Goal: Task Accomplishment & Management: Complete application form

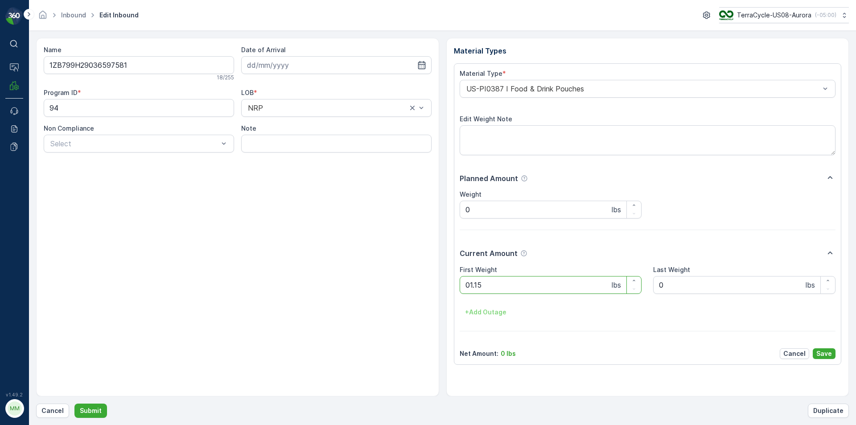
click at [74, 404] on button "Submit" at bounding box center [90, 411] width 33 height 14
click at [227, 283] on div "Name 1ZB799H29037781843 18 / 255 Date of Arrival Program ID * 1290 LOB * NRP No…" at bounding box center [237, 217] width 403 height 358
click at [475, 286] on Weight "0" at bounding box center [551, 285] width 182 height 18
click at [74, 404] on button "Submit" at bounding box center [90, 411] width 33 height 14
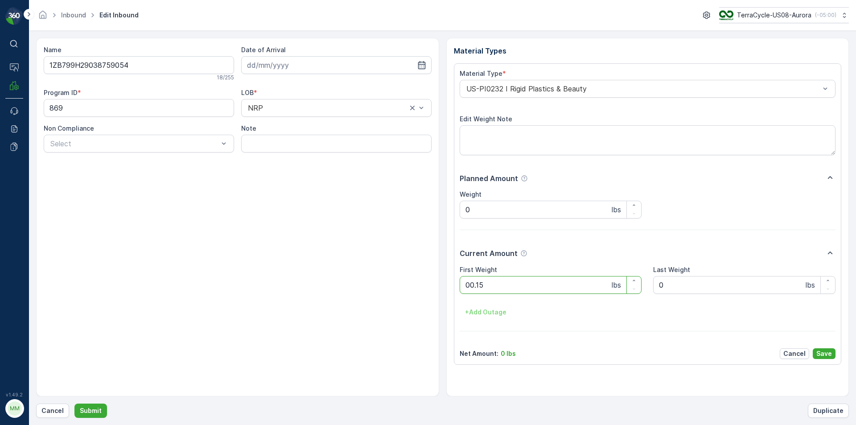
click at [74, 404] on button "Submit" at bounding box center [90, 411] width 33 height 14
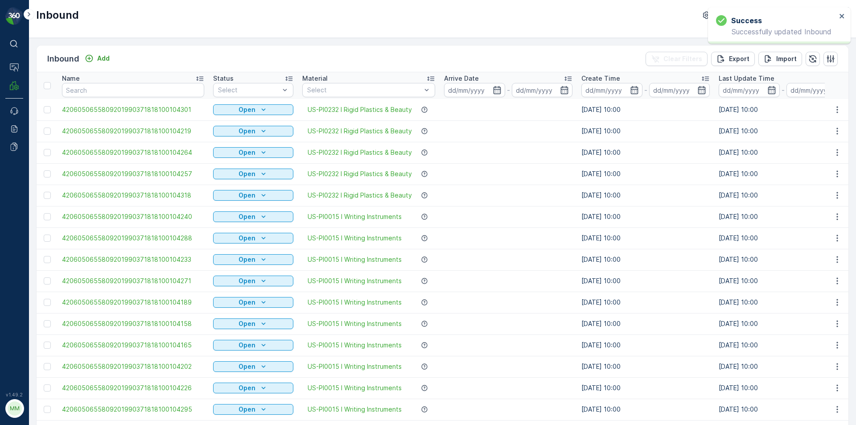
click at [149, 28] on div "Inbound TerraCycle-US08-Aurora ( -05:00 )" at bounding box center [442, 19] width 827 height 38
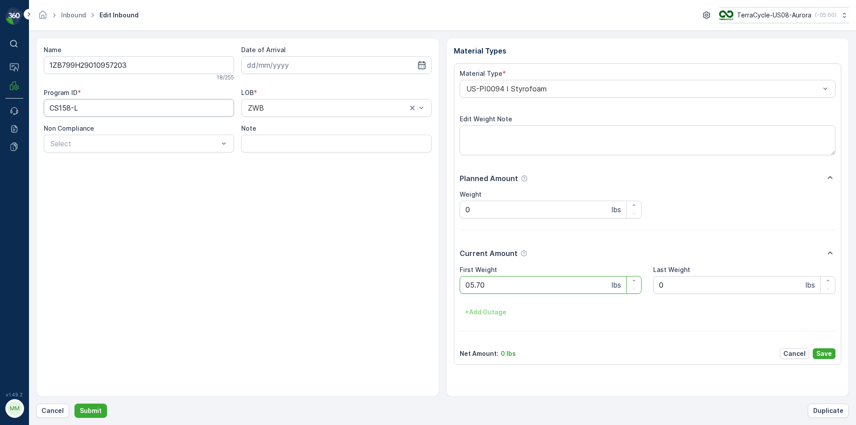
click at [74, 404] on button "Submit" at bounding box center [90, 411] width 33 height 14
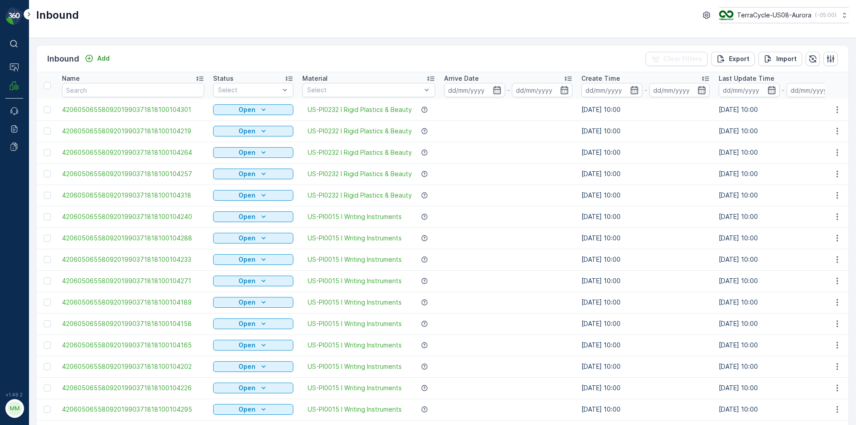
click at [173, 42] on div "Inbound Add Clear Filters Export Import Name Status Select Material Select Arri…" at bounding box center [442, 231] width 827 height 387
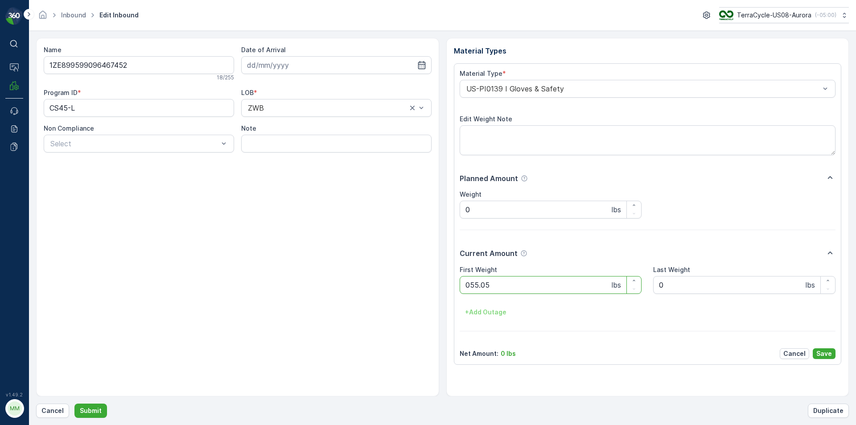
click at [74, 404] on button "Submit" at bounding box center [90, 411] width 33 height 14
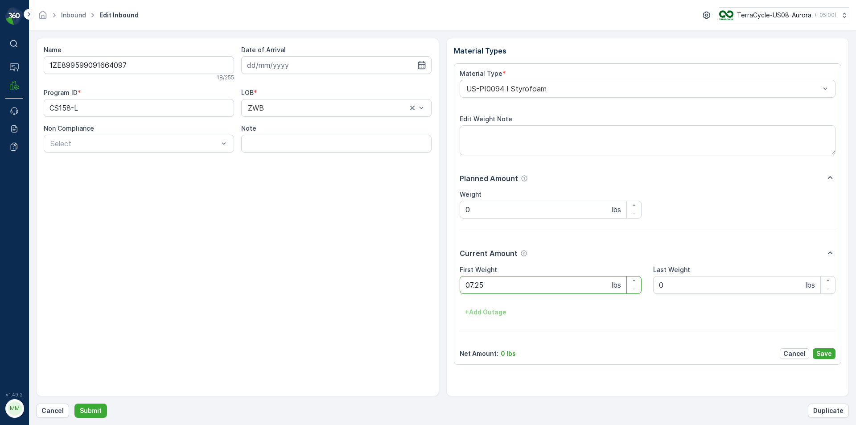
click at [74, 404] on button "Submit" at bounding box center [90, 411] width 33 height 14
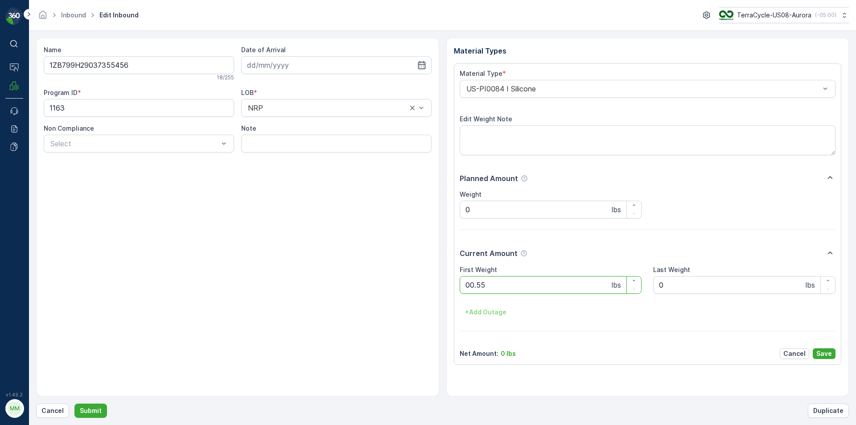
click at [74, 404] on button "Submit" at bounding box center [90, 411] width 33 height 14
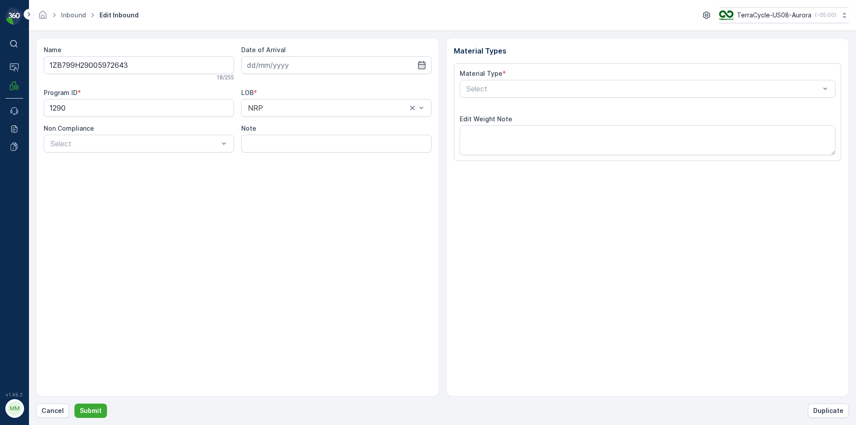
click at [74, 404] on button "Submit" at bounding box center [90, 411] width 33 height 14
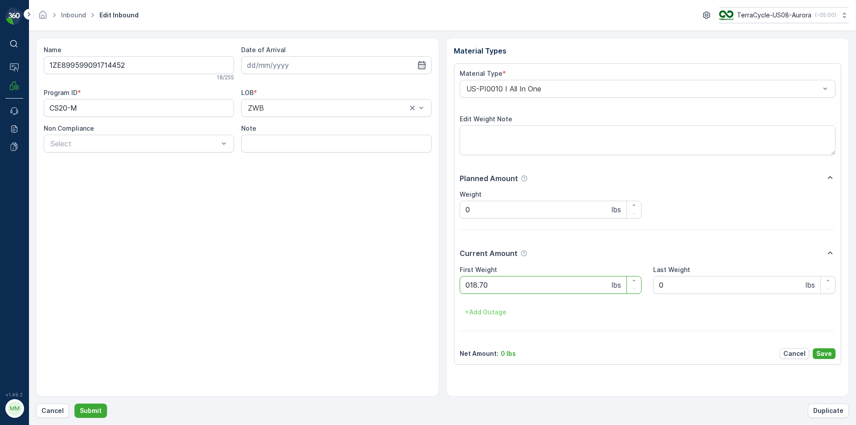
click at [74, 404] on button "Submit" at bounding box center [90, 411] width 33 height 14
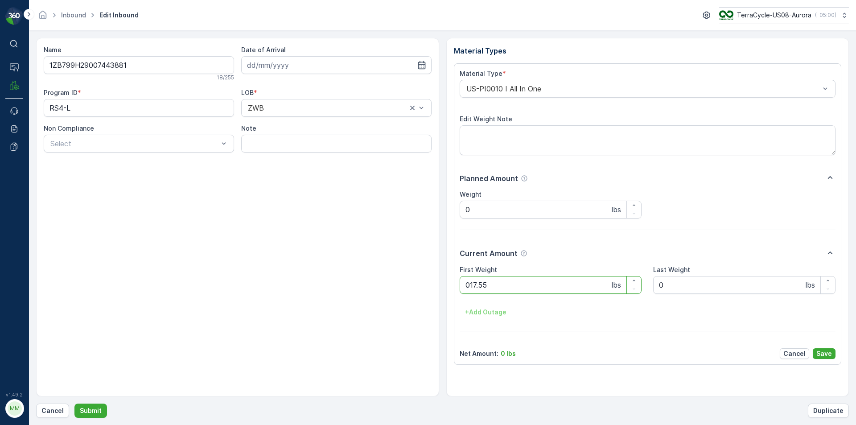
click at [74, 404] on button "Submit" at bounding box center [90, 411] width 33 height 14
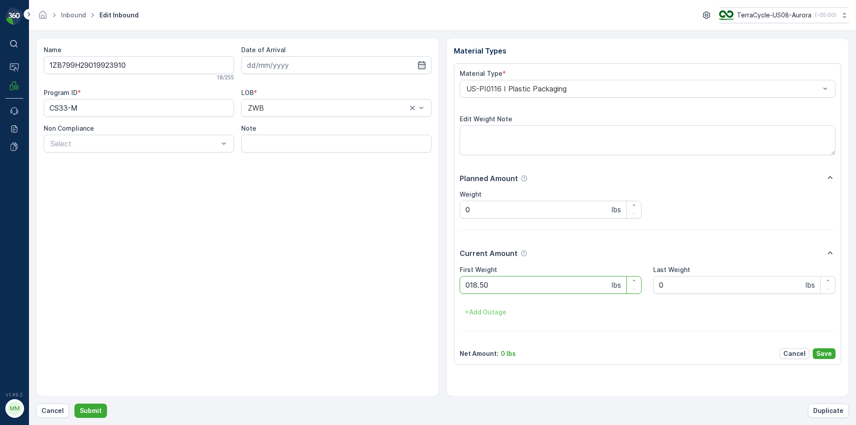
click at [74, 404] on button "Submit" at bounding box center [90, 411] width 33 height 14
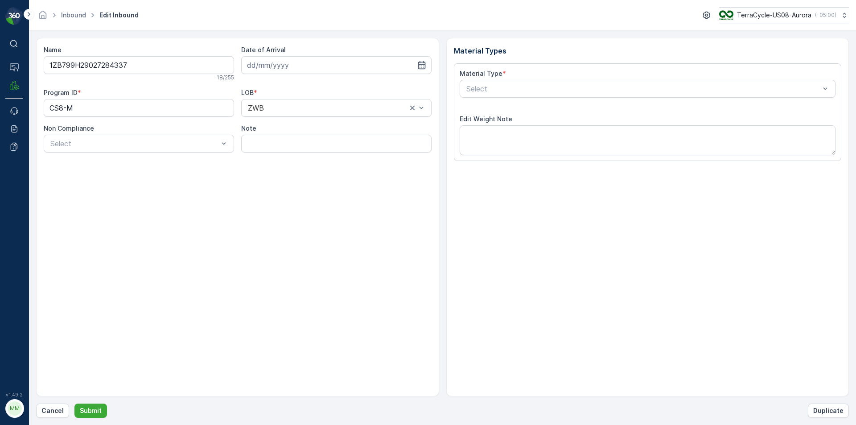
click at [74, 404] on button "Submit" at bounding box center [90, 411] width 33 height 14
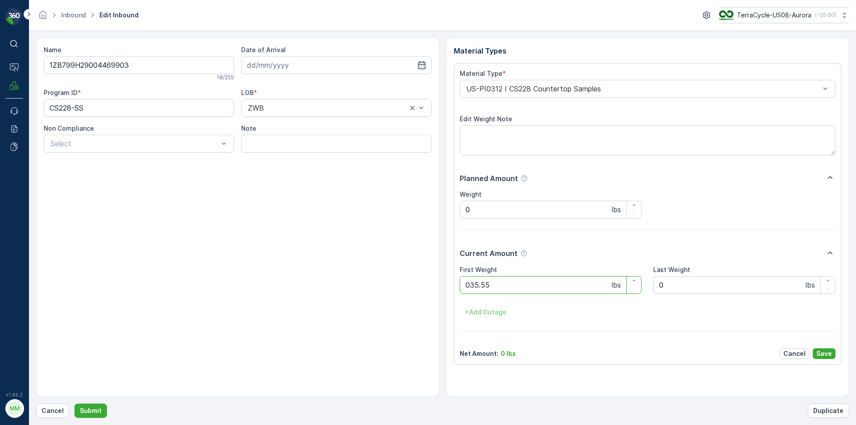
click at [74, 404] on button "Submit" at bounding box center [90, 411] width 33 height 14
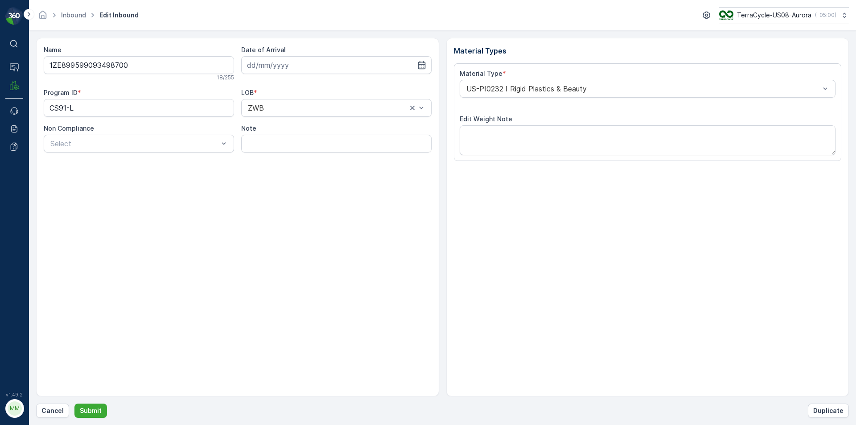
click at [74, 404] on button "Submit" at bounding box center [90, 411] width 33 height 14
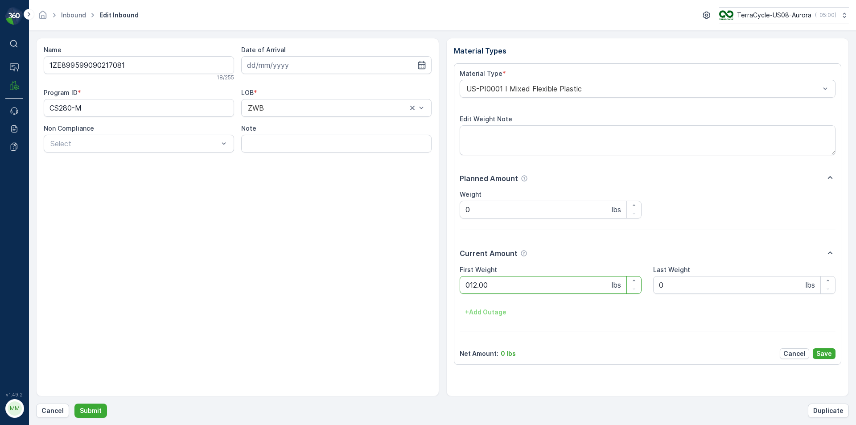
click at [74, 404] on button "Submit" at bounding box center [90, 411] width 33 height 14
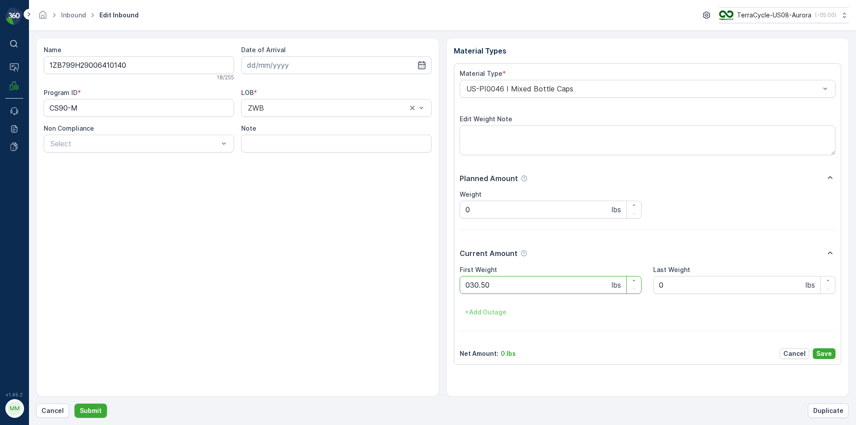
click at [74, 404] on button "Submit" at bounding box center [90, 411] width 33 height 14
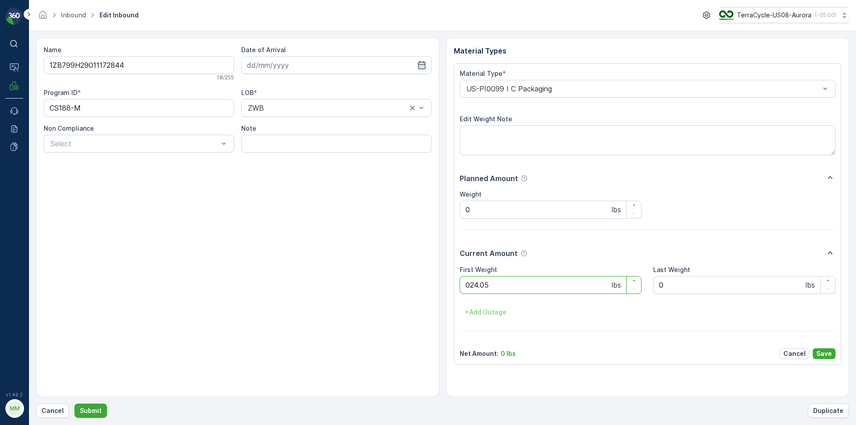
click at [74, 404] on button "Submit" at bounding box center [90, 411] width 33 height 14
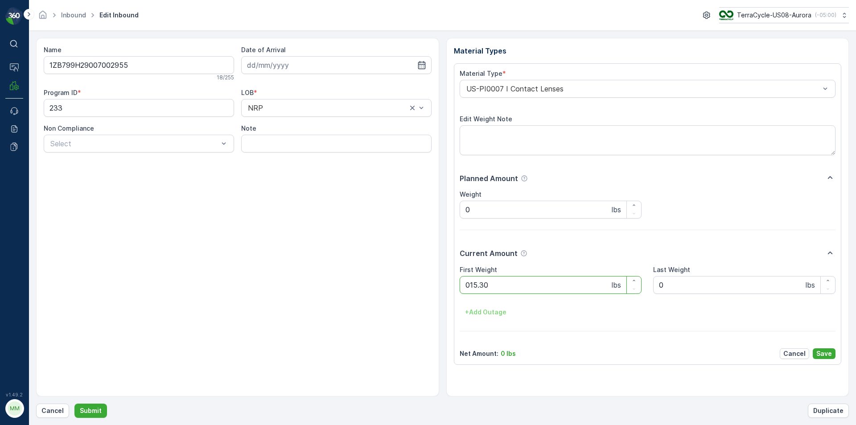
click at [74, 404] on button "Submit" at bounding box center [90, 411] width 33 height 14
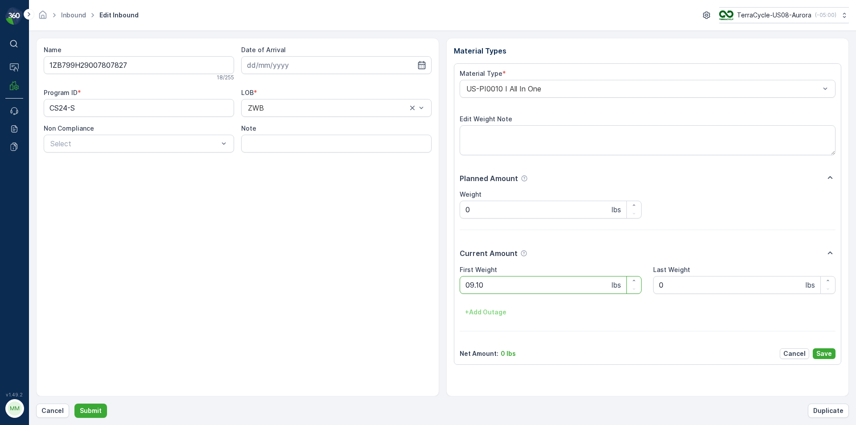
click at [74, 404] on button "Submit" at bounding box center [90, 411] width 33 height 14
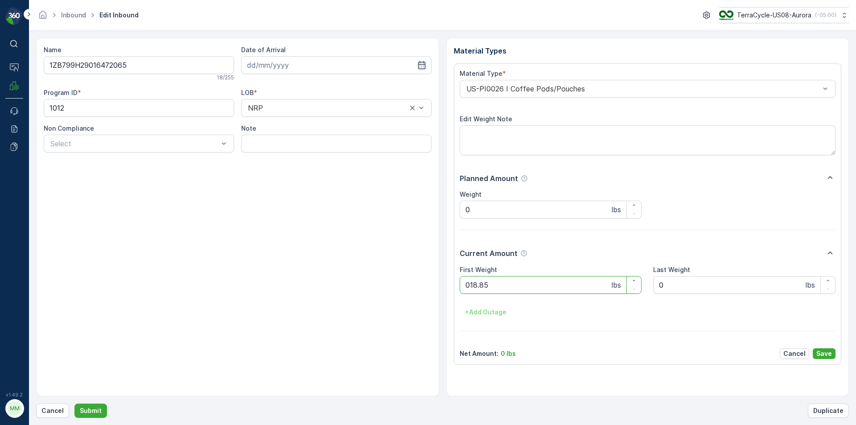
click at [74, 404] on button "Submit" at bounding box center [90, 411] width 33 height 14
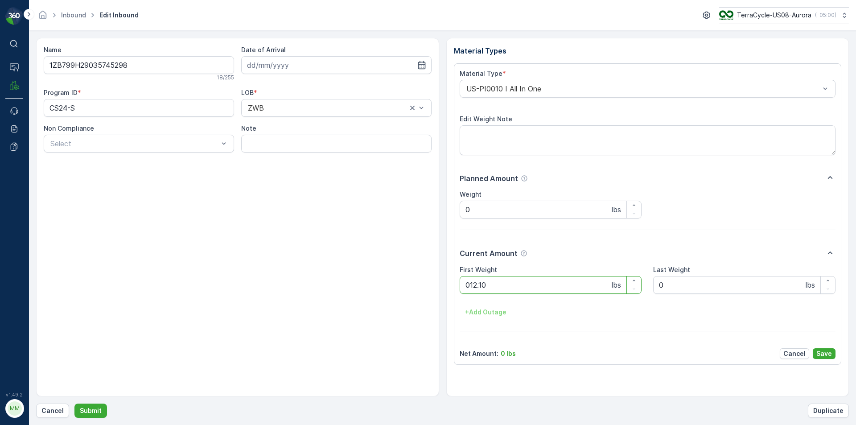
click at [74, 404] on button "Submit" at bounding box center [90, 411] width 33 height 14
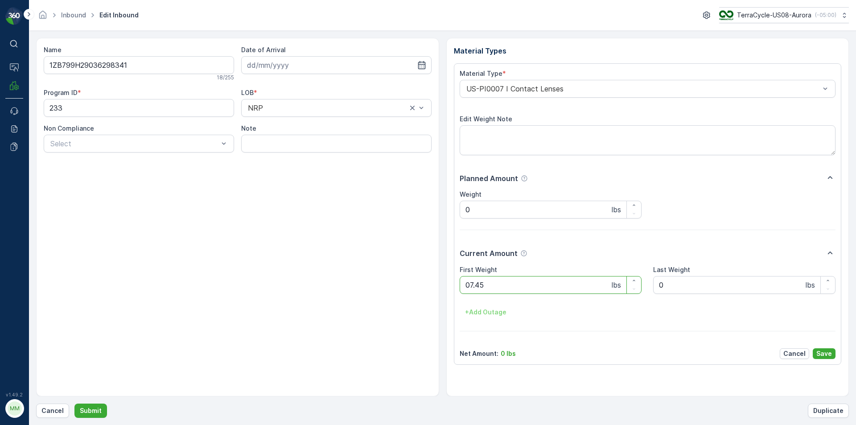
click at [74, 404] on button "Submit" at bounding box center [90, 411] width 33 height 14
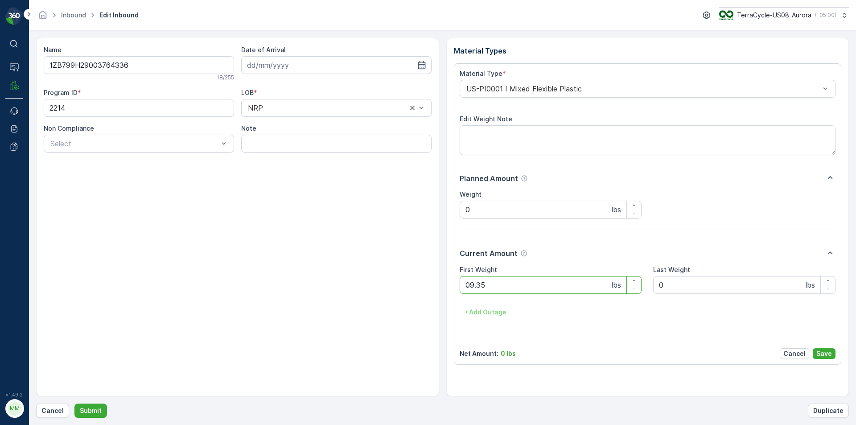
click at [74, 404] on button "Submit" at bounding box center [90, 411] width 33 height 14
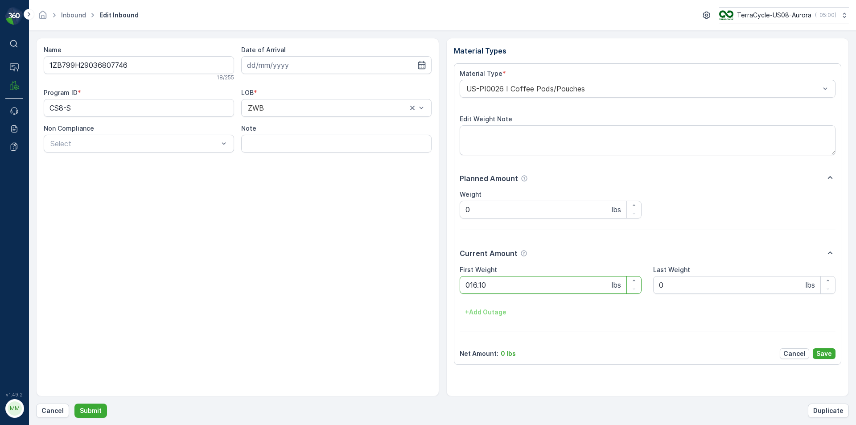
click at [74, 404] on button "Submit" at bounding box center [90, 411] width 33 height 14
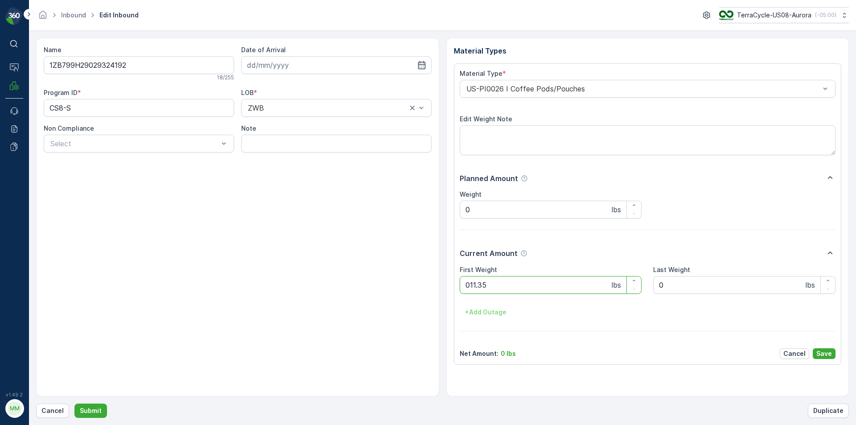
click at [74, 404] on button "Submit" at bounding box center [90, 411] width 33 height 14
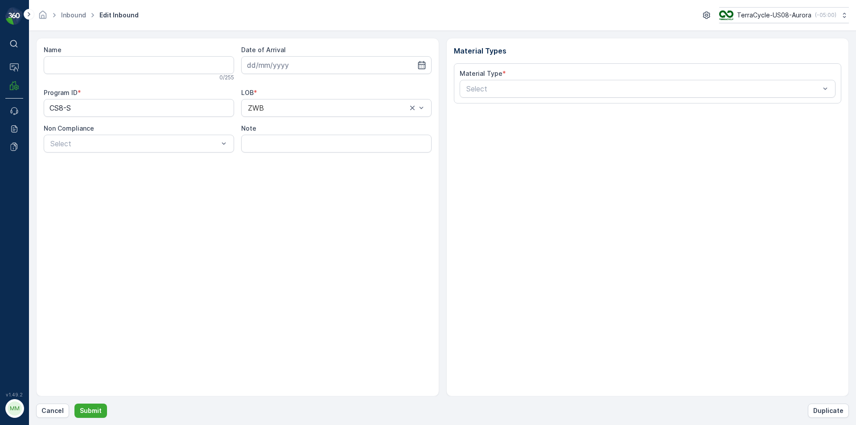
type input "1ZE899599098986601"
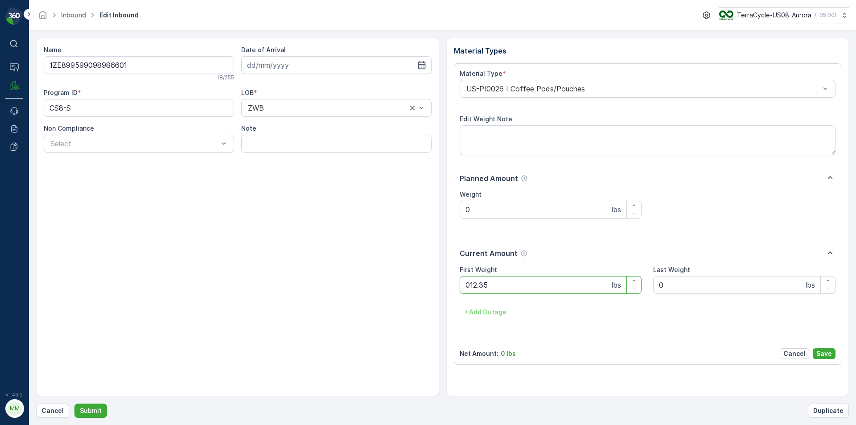
click at [74, 404] on button "Submit" at bounding box center [90, 411] width 33 height 14
click at [495, 284] on Weight "0" at bounding box center [551, 285] width 182 height 18
click at [74, 404] on button "Submit" at bounding box center [90, 411] width 33 height 14
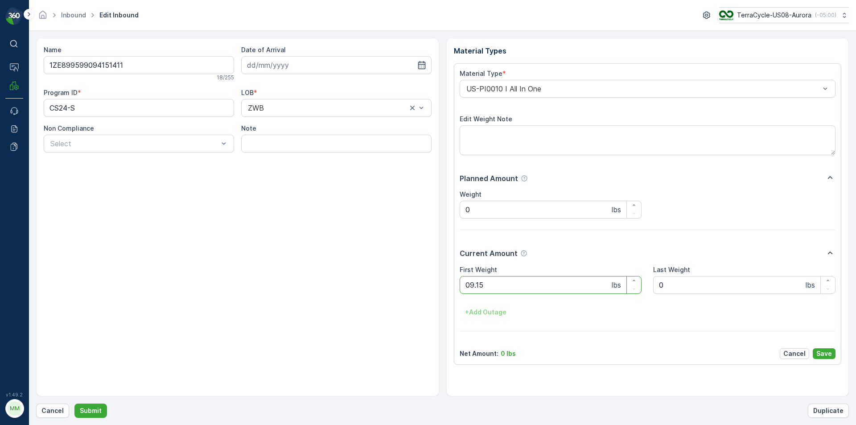
click at [74, 404] on button "Submit" at bounding box center [90, 411] width 33 height 14
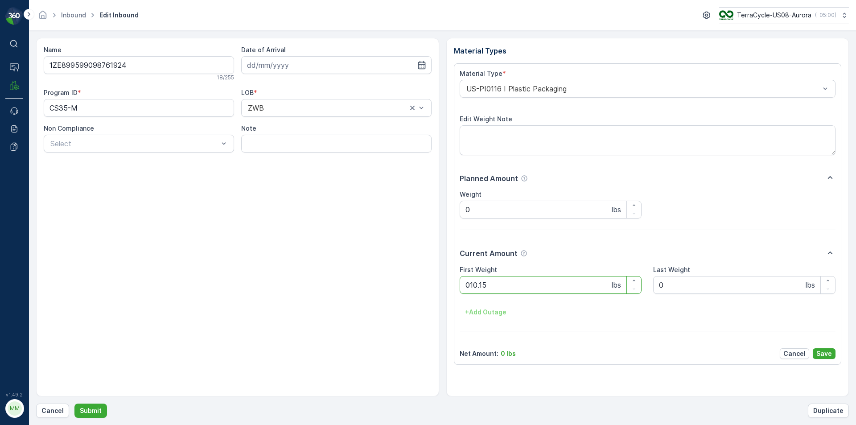
click at [74, 404] on button "Submit" at bounding box center [90, 411] width 33 height 14
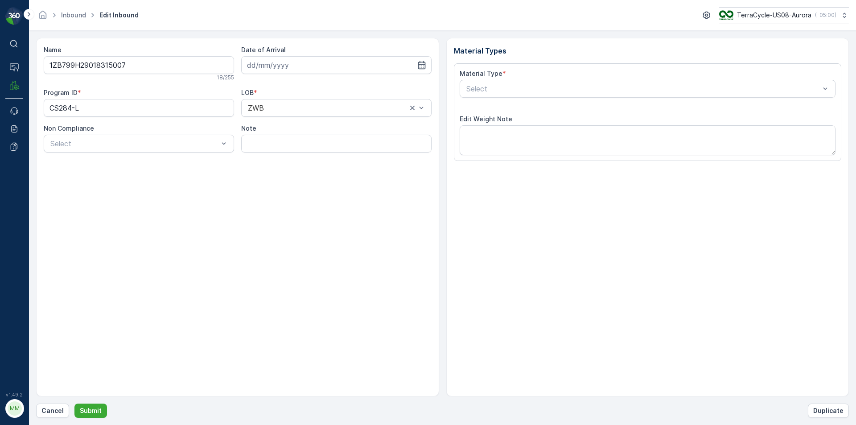
click at [74, 404] on button "Submit" at bounding box center [90, 411] width 33 height 14
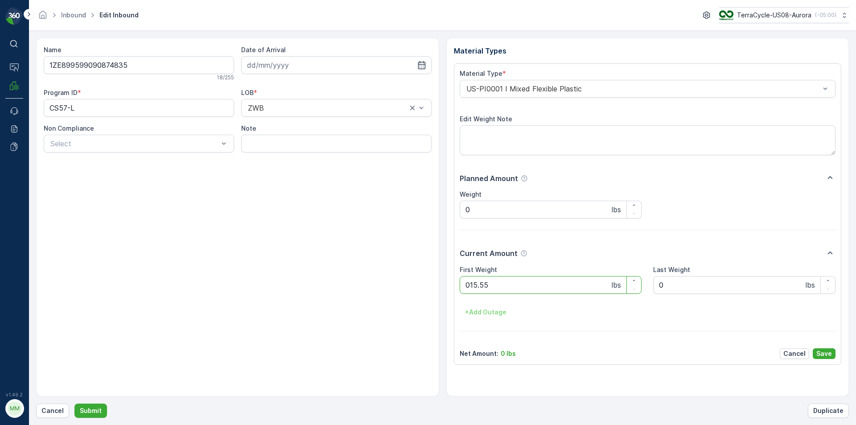
click at [74, 404] on button "Submit" at bounding box center [90, 411] width 33 height 14
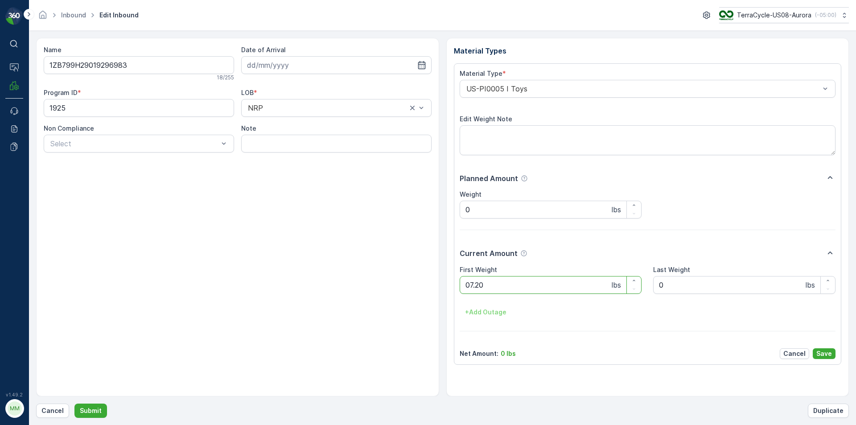
click at [74, 404] on button "Submit" at bounding box center [90, 411] width 33 height 14
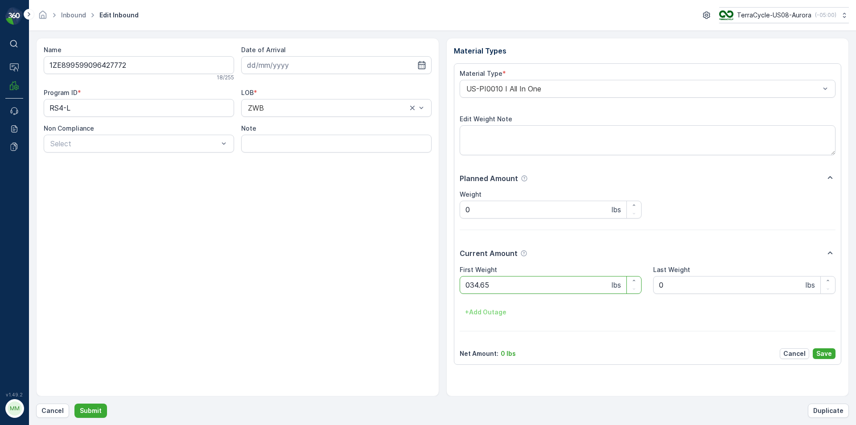
click at [74, 404] on button "Submit" at bounding box center [90, 411] width 33 height 14
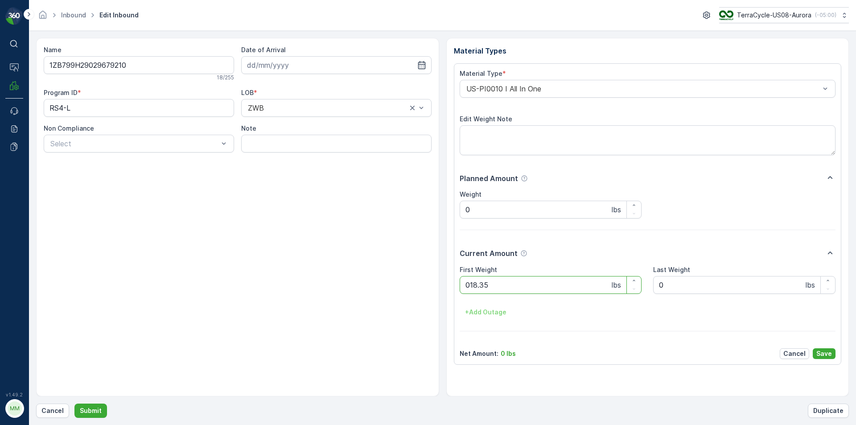
click at [74, 404] on button "Submit" at bounding box center [90, 411] width 33 height 14
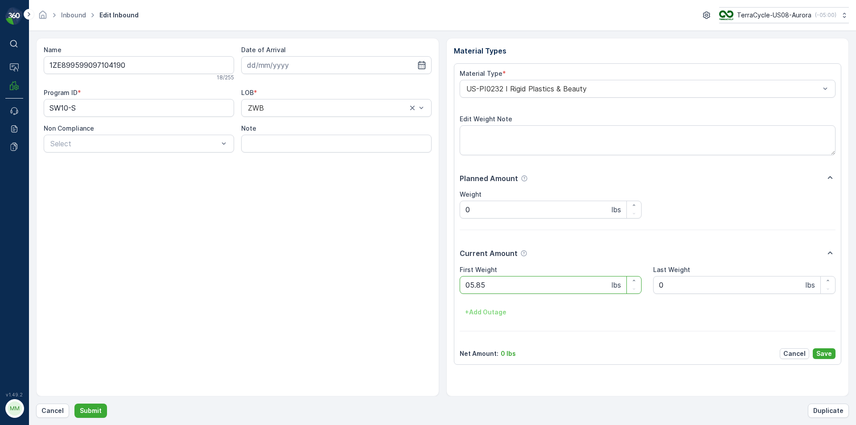
click at [74, 404] on button "Submit" at bounding box center [90, 411] width 33 height 14
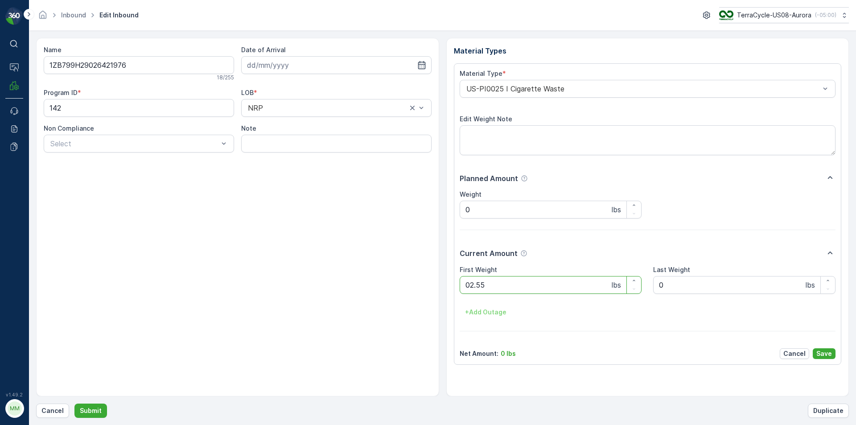
click at [74, 404] on button "Submit" at bounding box center [90, 411] width 33 height 14
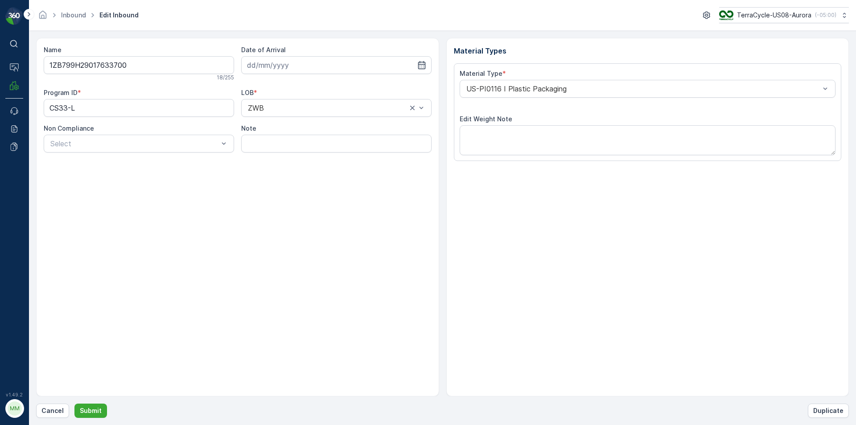
click at [74, 404] on button "Submit" at bounding box center [90, 411] width 33 height 14
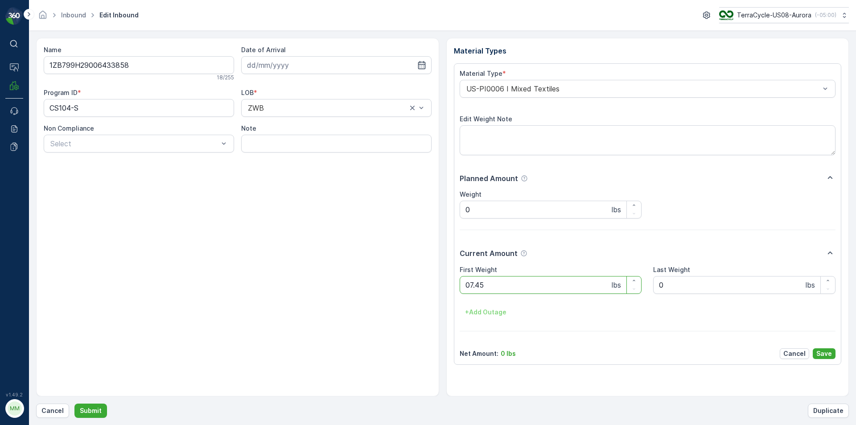
click at [74, 404] on button "Submit" at bounding box center [90, 411] width 33 height 14
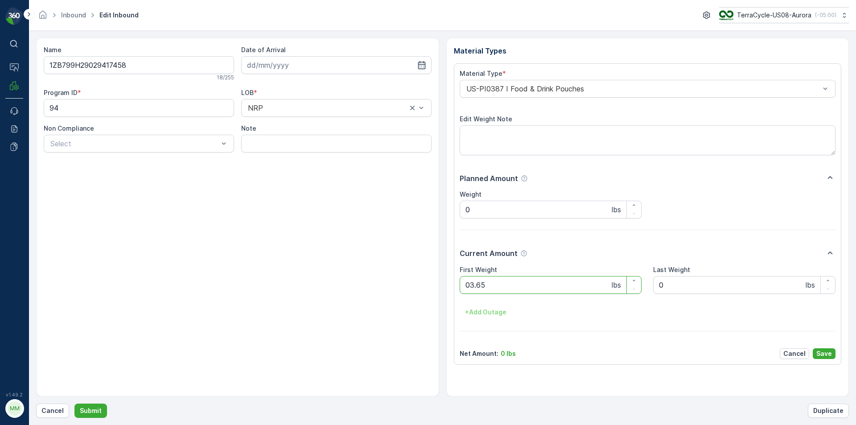
click at [74, 404] on button "Submit" at bounding box center [90, 411] width 33 height 14
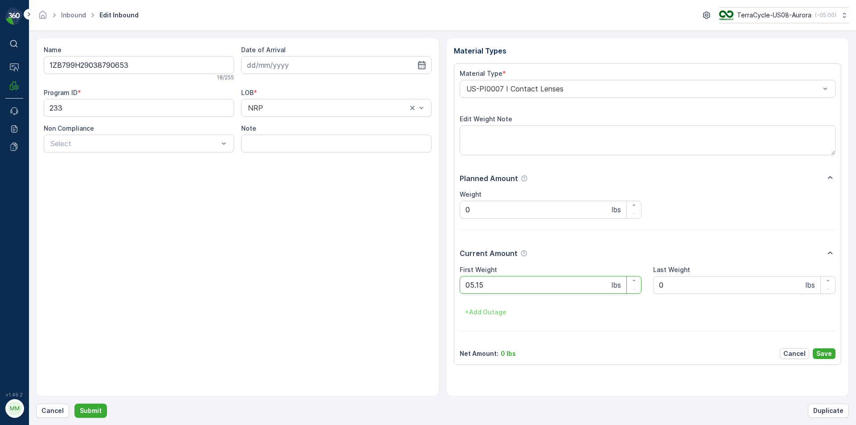
click at [74, 404] on button "Submit" at bounding box center [90, 411] width 33 height 14
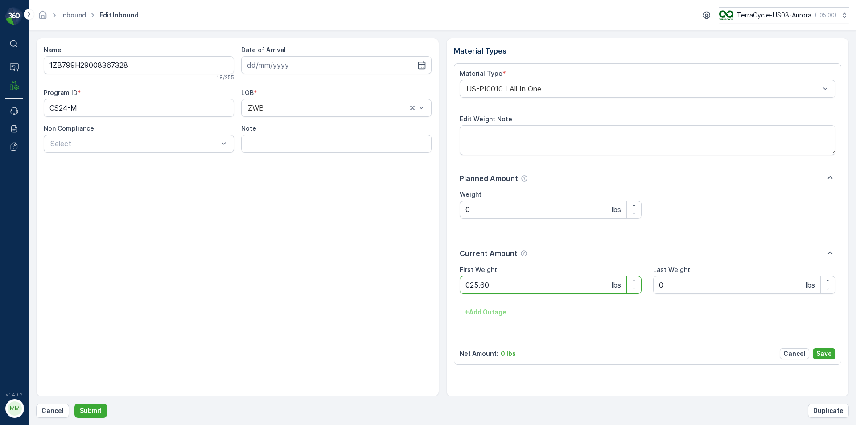
click at [74, 404] on button "Submit" at bounding box center [90, 411] width 33 height 14
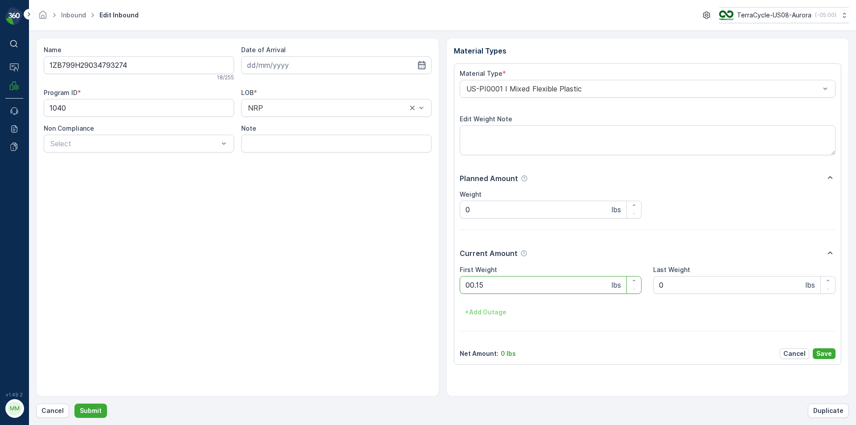
click at [74, 404] on button "Submit" at bounding box center [90, 411] width 33 height 14
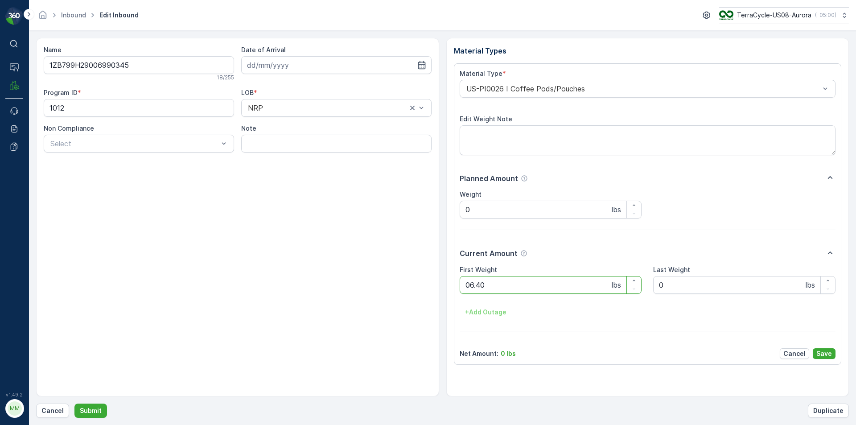
click at [74, 404] on button "Submit" at bounding box center [90, 411] width 33 height 14
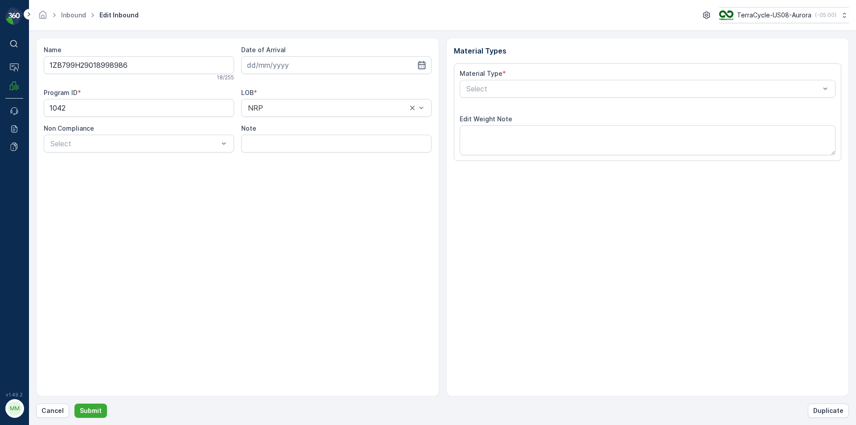
click at [74, 404] on button "Submit" at bounding box center [90, 411] width 33 height 14
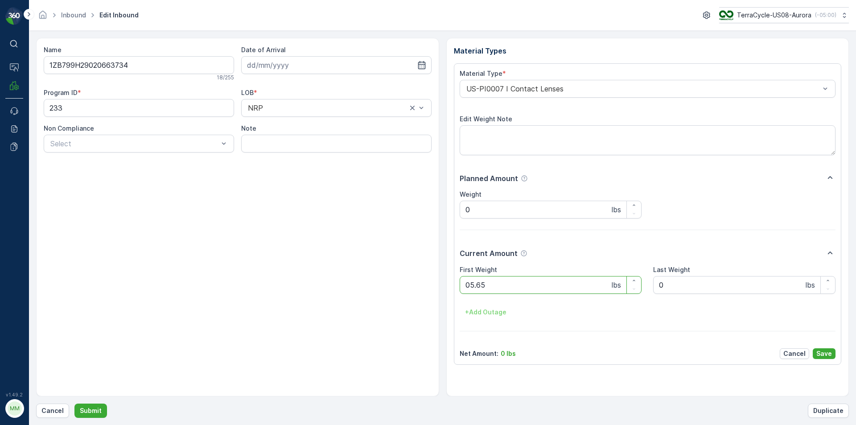
click at [74, 404] on button "Submit" at bounding box center [90, 411] width 33 height 14
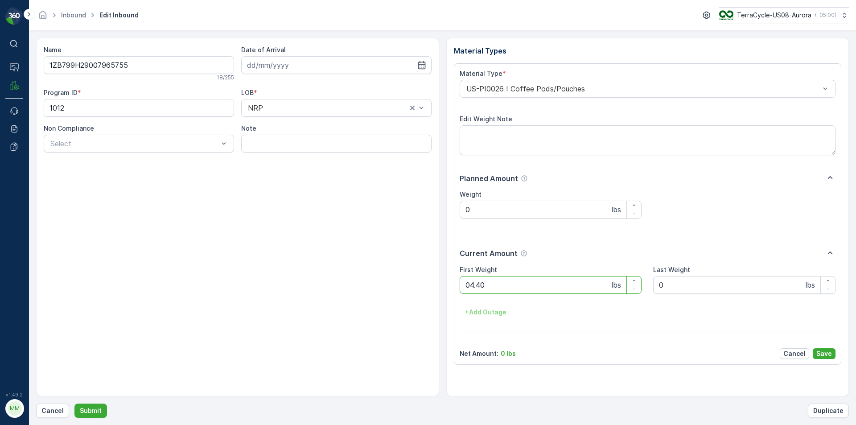
click at [74, 404] on button "Submit" at bounding box center [90, 411] width 33 height 14
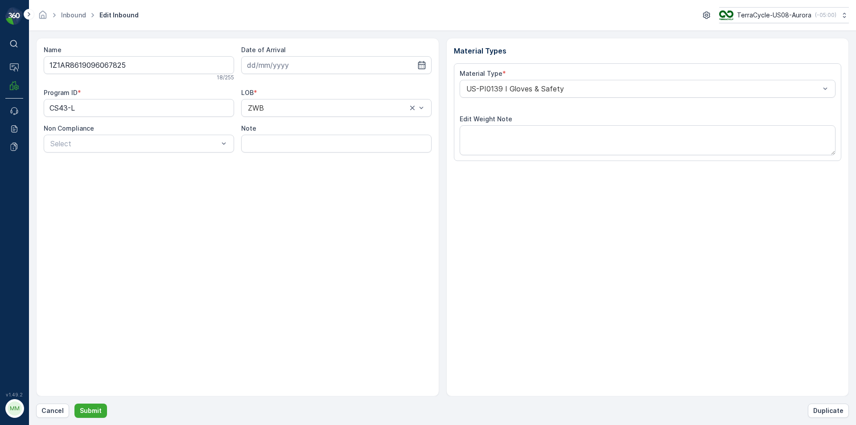
click at [74, 404] on button "Submit" at bounding box center [90, 411] width 33 height 14
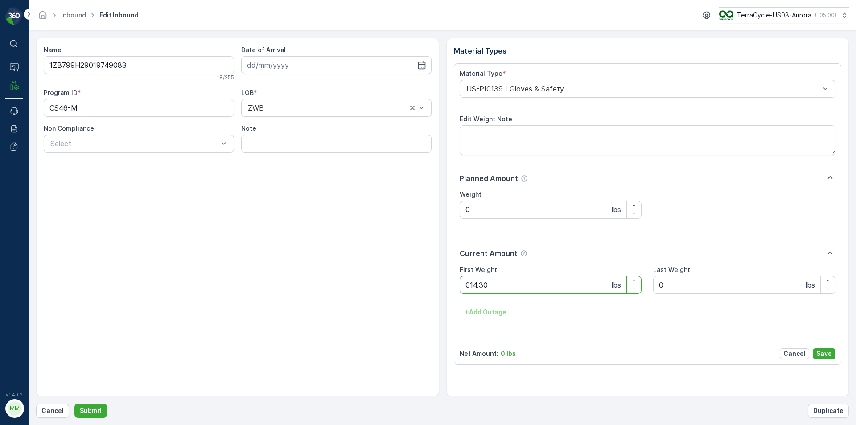
click at [74, 404] on button "Submit" at bounding box center [90, 411] width 33 height 14
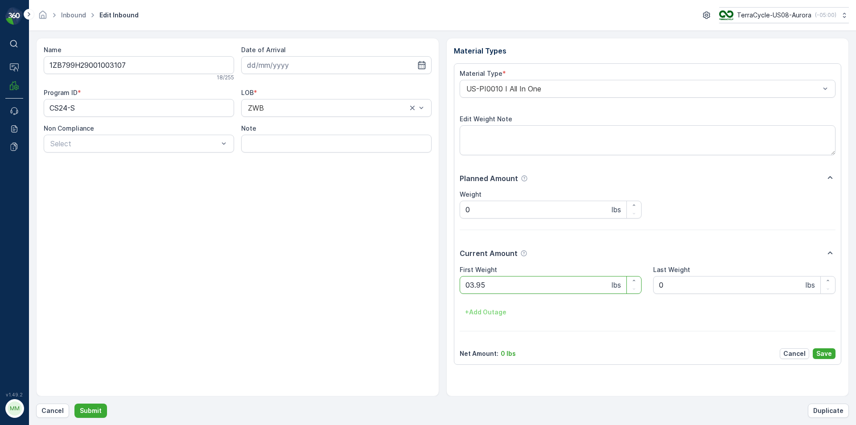
click at [74, 404] on button "Submit" at bounding box center [90, 411] width 33 height 14
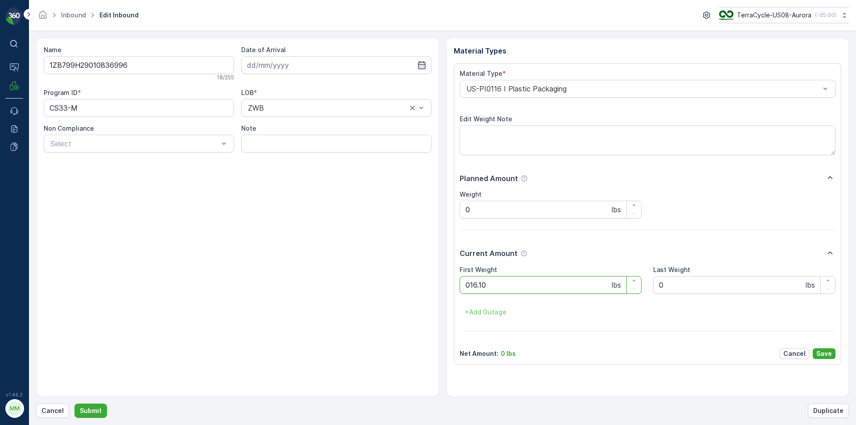
click at [74, 404] on button "Submit" at bounding box center [90, 411] width 33 height 14
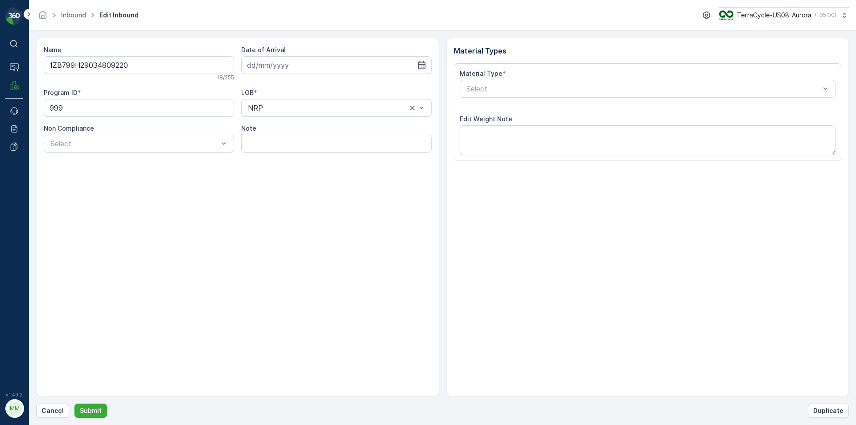
click at [74, 404] on button "Submit" at bounding box center [90, 411] width 33 height 14
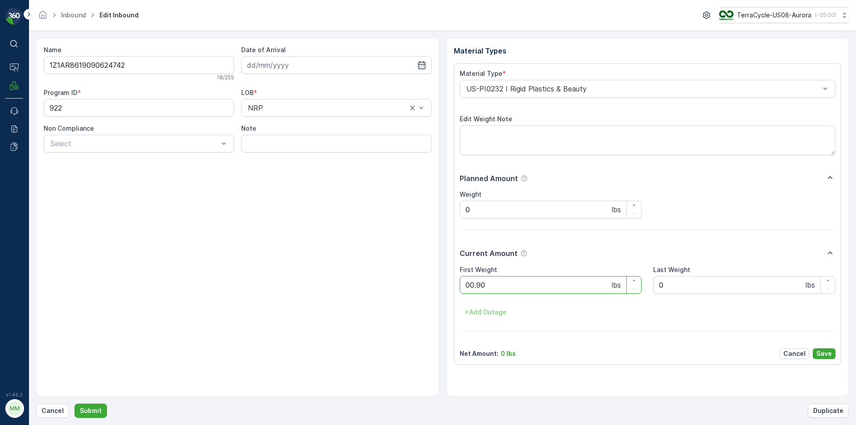
click at [74, 404] on button "Submit" at bounding box center [90, 411] width 33 height 14
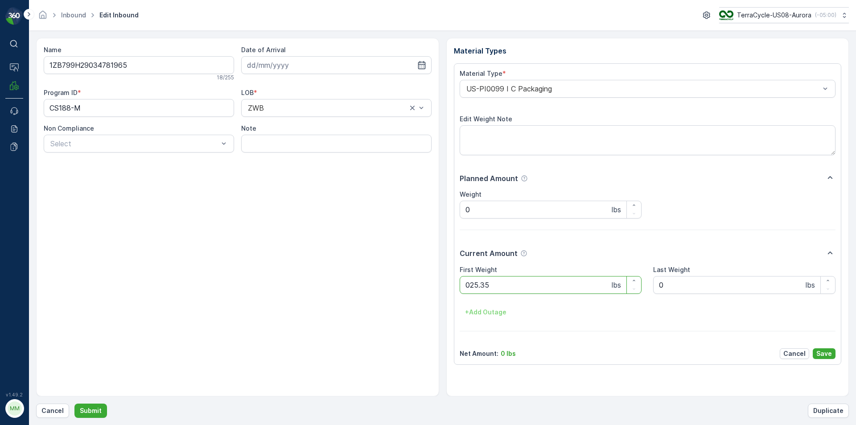
click at [74, 404] on button "Submit" at bounding box center [90, 411] width 33 height 14
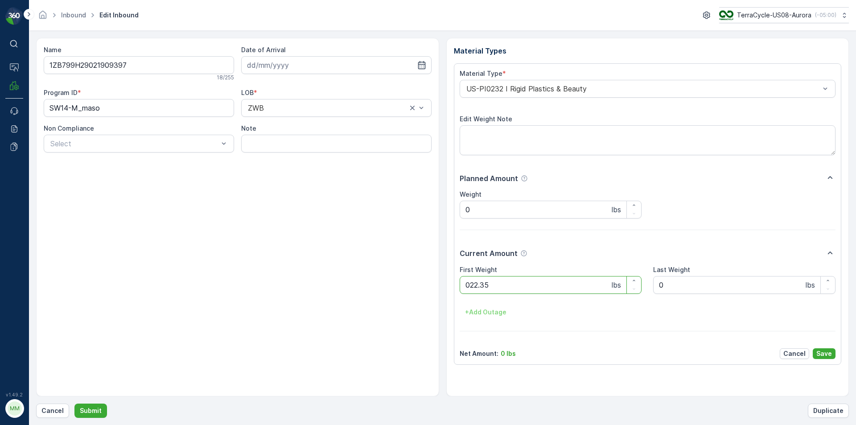
click at [74, 404] on button "Submit" at bounding box center [90, 411] width 33 height 14
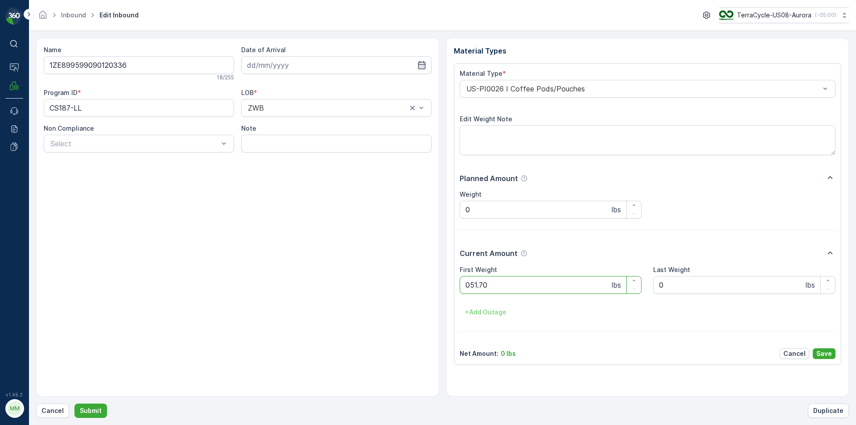
click at [74, 404] on button "Submit" at bounding box center [90, 411] width 33 height 14
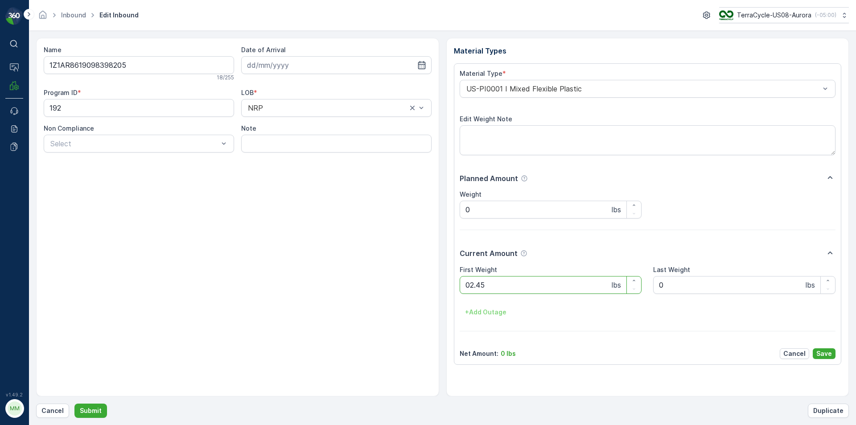
click at [74, 404] on button "Submit" at bounding box center [90, 411] width 33 height 14
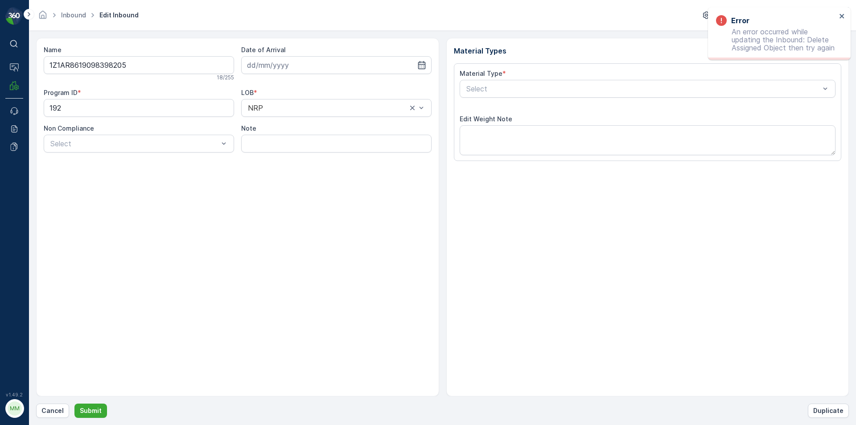
type input "[DATE]"
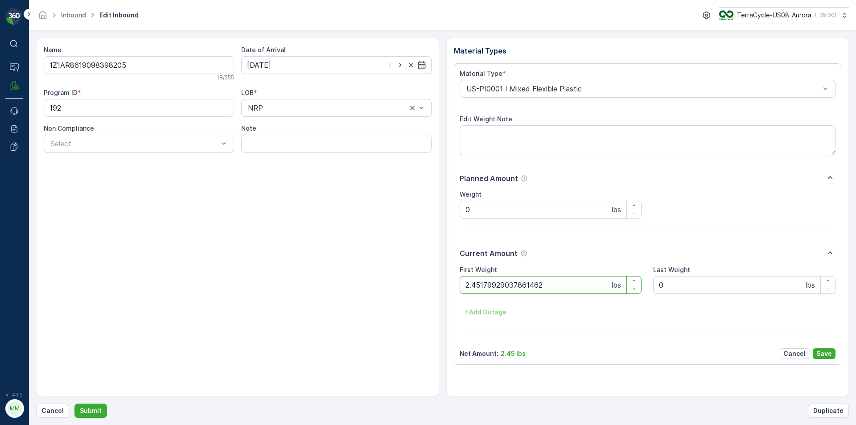
click at [74, 404] on button "Submit" at bounding box center [90, 411] width 33 height 14
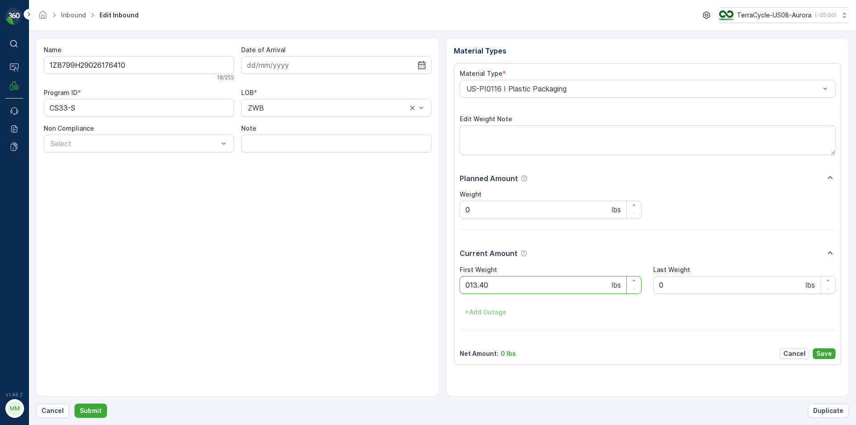
click at [74, 404] on button "Submit" at bounding box center [90, 411] width 33 height 14
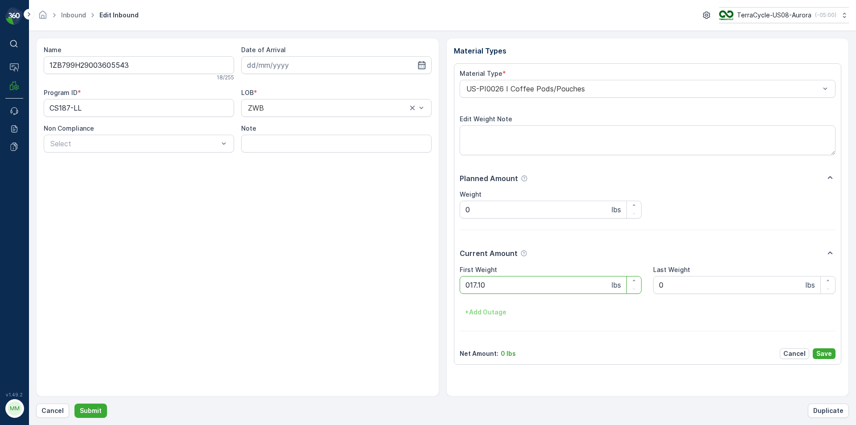
click at [74, 404] on button "Submit" at bounding box center [90, 411] width 33 height 14
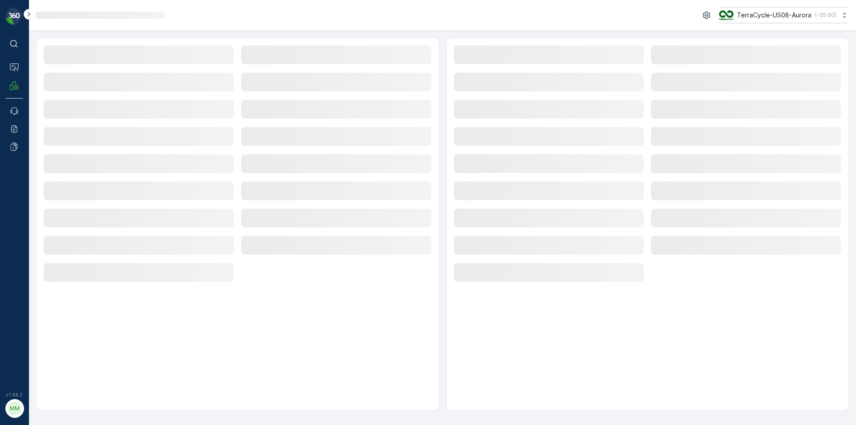
drag, startPoint x: 296, startPoint y: 79, endPoint x: 295, endPoint y: 111, distance: 31.2
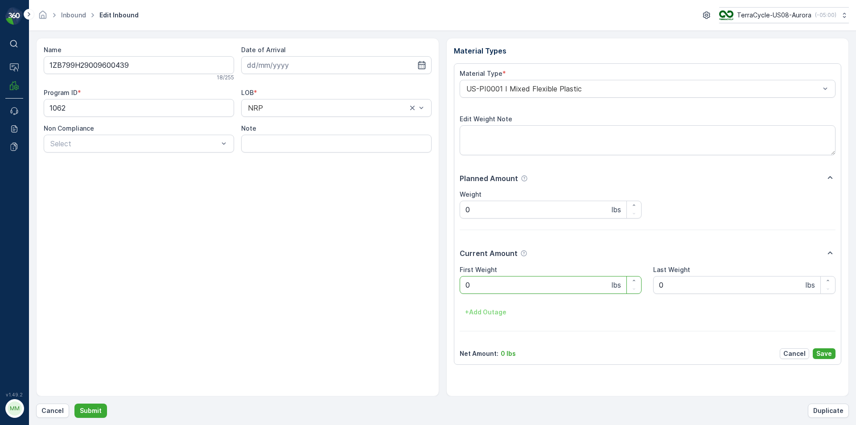
drag, startPoint x: 295, startPoint y: 111, endPoint x: 334, endPoint y: 25, distance: 94.2
click at [334, 21] on div "Inbound Edit Inbound TerraCycle-US08-Aurora ( -05:00 )" at bounding box center [442, 15] width 813 height 16
click at [479, 282] on Weight "0" at bounding box center [551, 285] width 182 height 18
click at [74, 404] on button "Submit" at bounding box center [90, 411] width 33 height 14
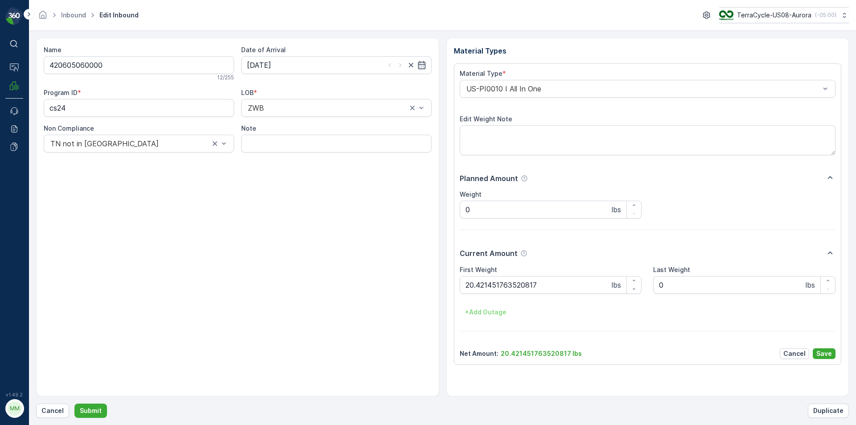
drag, startPoint x: 0, startPoint y: 392, endPoint x: 203, endPoint y: 11, distance: 432.1
click at [203, 11] on div "Inbound Edit Inbound TerraCycle-US08-Aurora ( -05:00 )" at bounding box center [442, 15] width 813 height 16
click at [74, 404] on button "Submit" at bounding box center [90, 411] width 33 height 14
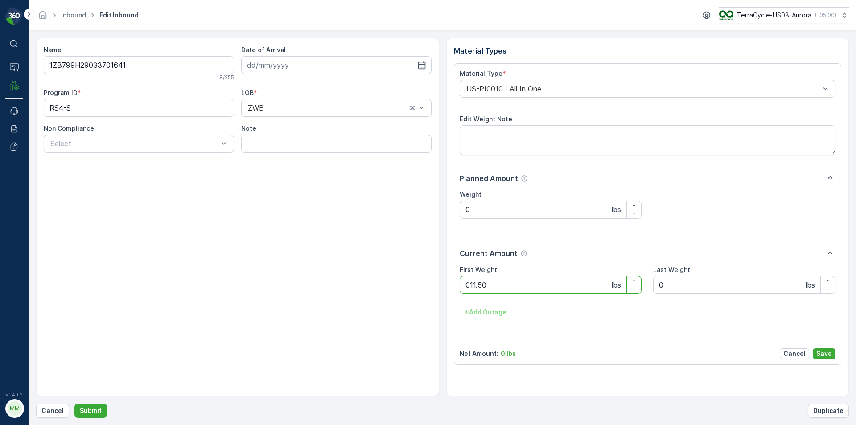
click at [74, 404] on button "Submit" at bounding box center [90, 411] width 33 height 14
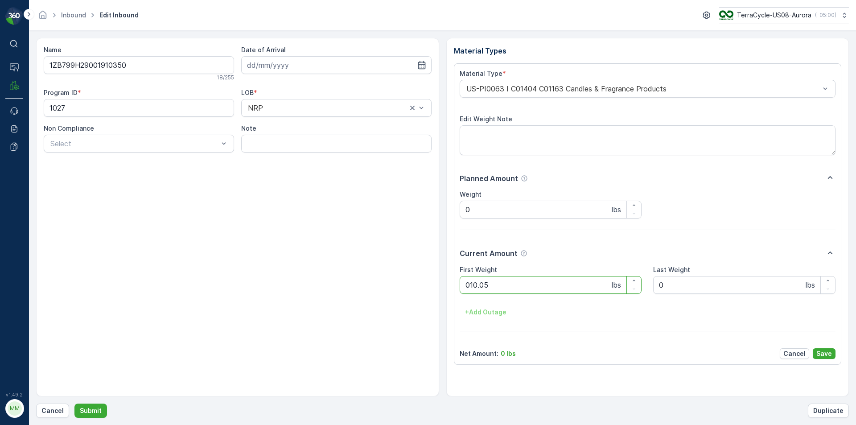
click at [74, 404] on button "Submit" at bounding box center [90, 411] width 33 height 14
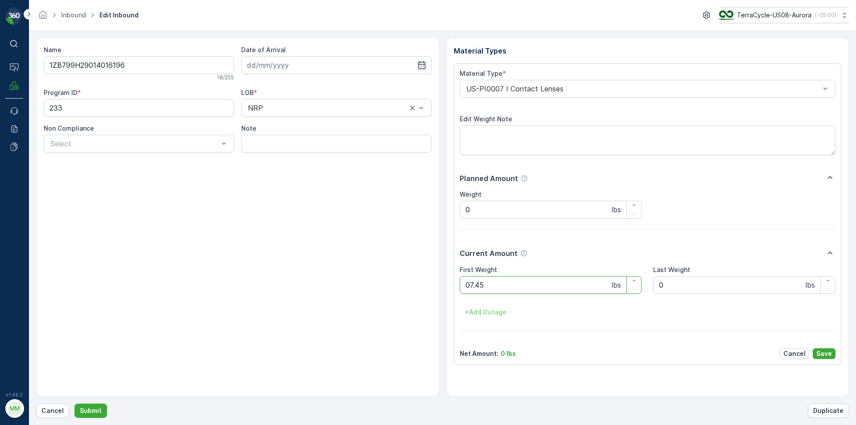
click at [74, 404] on button "Submit" at bounding box center [90, 411] width 33 height 14
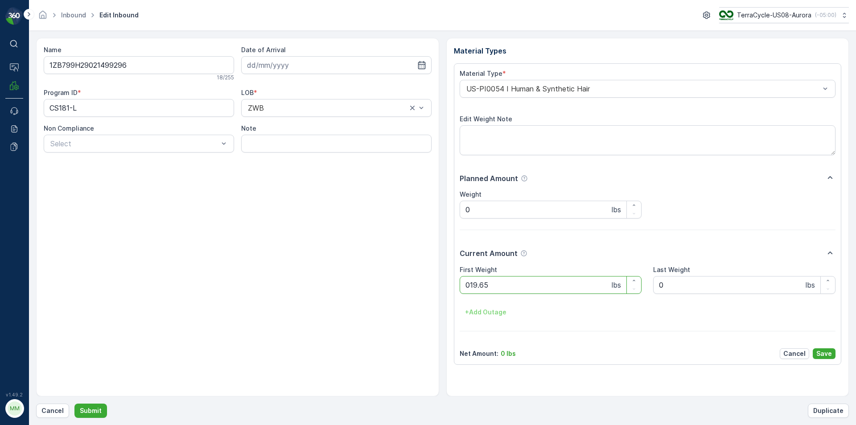
click at [74, 404] on button "Submit" at bounding box center [90, 411] width 33 height 14
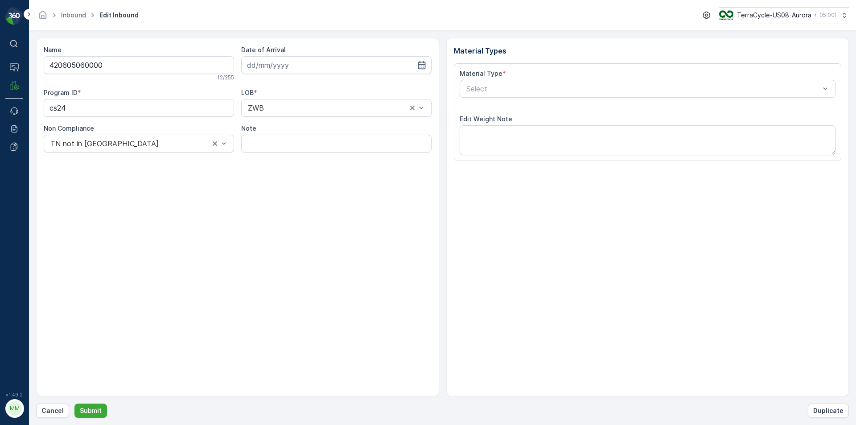
type input "21.08.2024"
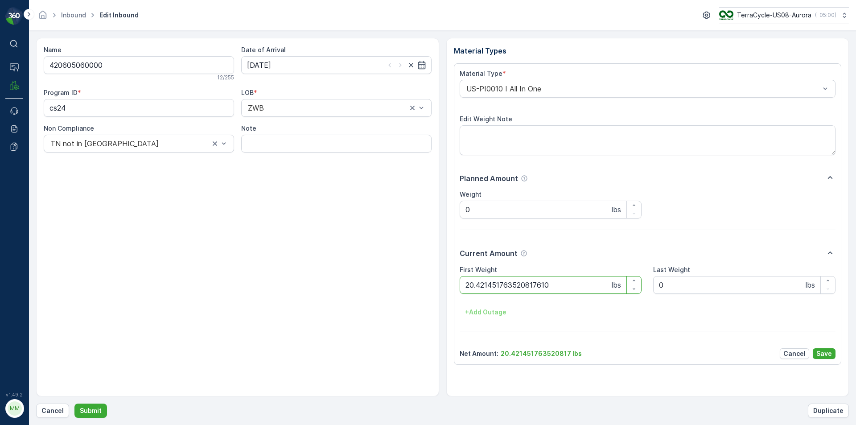
click at [74, 404] on button "Submit" at bounding box center [90, 411] width 33 height 14
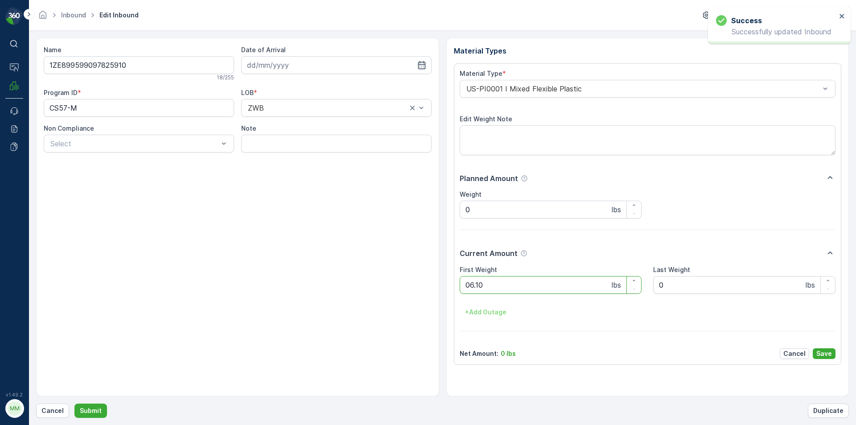
click at [74, 404] on button "Submit" at bounding box center [90, 411] width 33 height 14
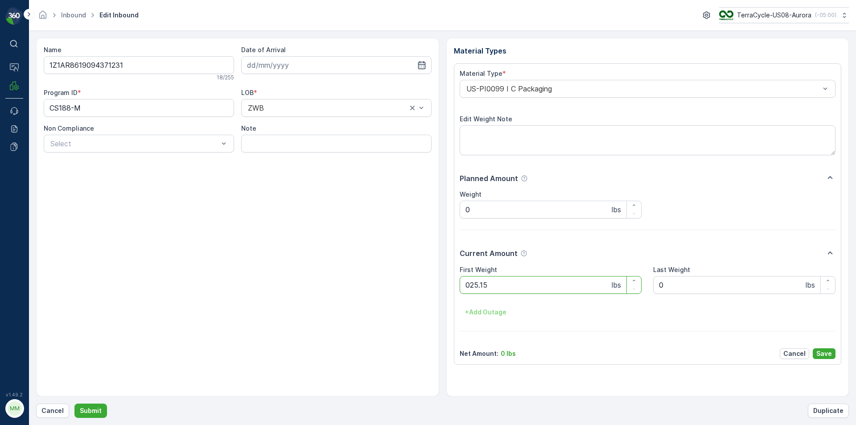
click at [74, 404] on button "Submit" at bounding box center [90, 411] width 33 height 14
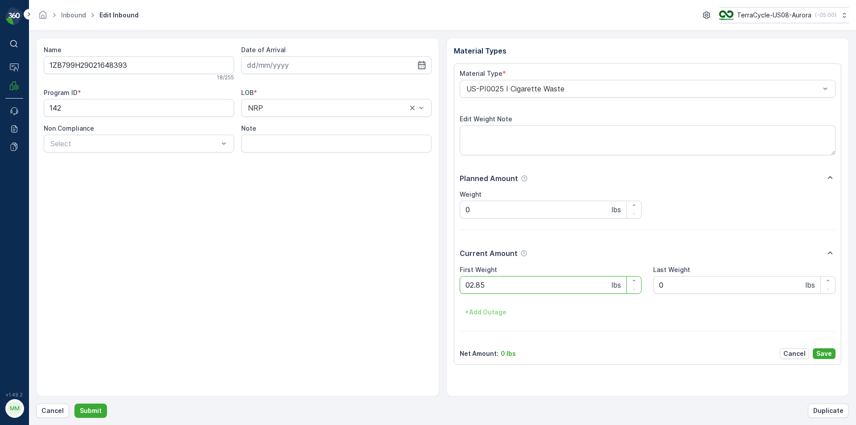
click at [74, 404] on button "Submit" at bounding box center [90, 411] width 33 height 14
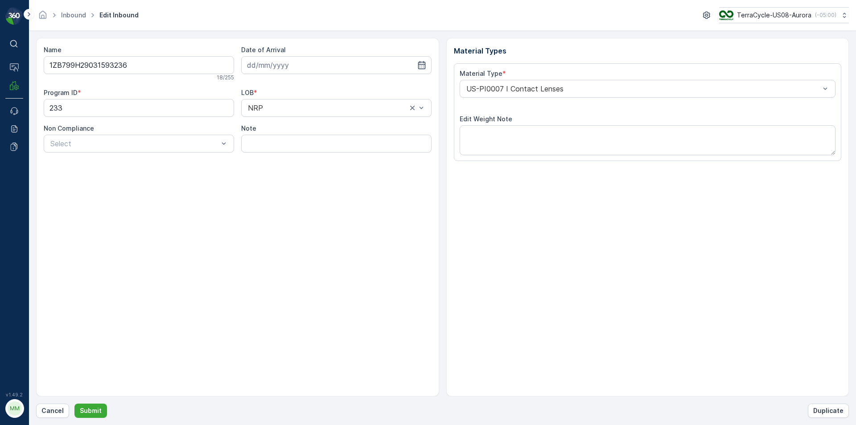
click at [74, 404] on button "Submit" at bounding box center [90, 411] width 33 height 14
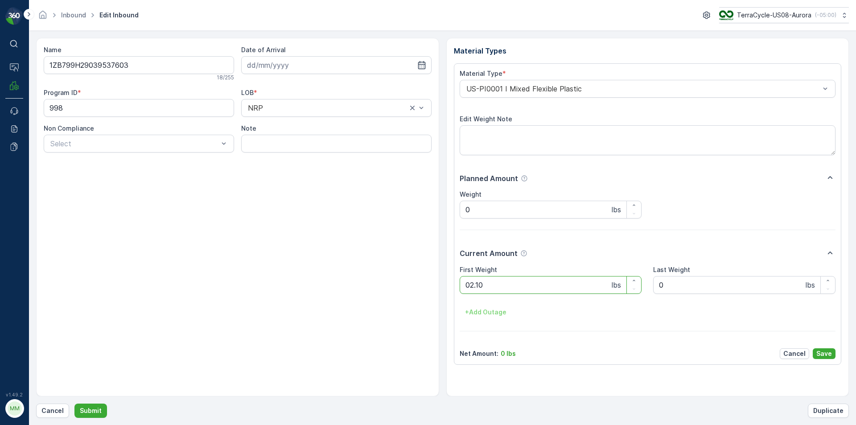
click at [74, 404] on button "Submit" at bounding box center [90, 411] width 33 height 14
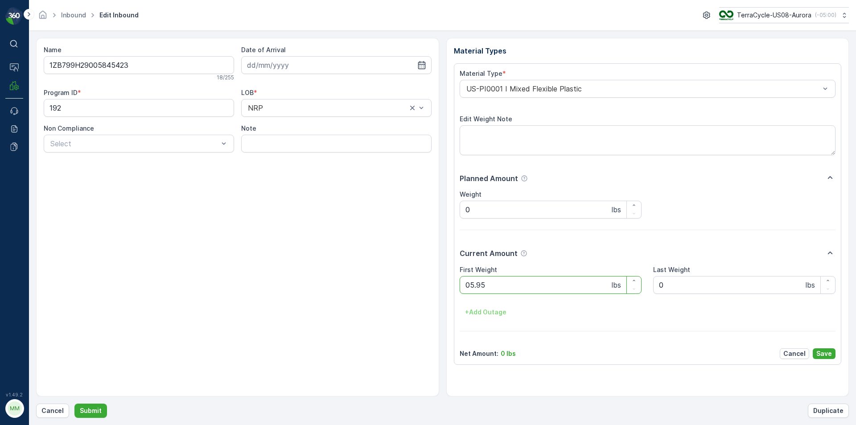
click at [74, 404] on button "Submit" at bounding box center [90, 411] width 33 height 14
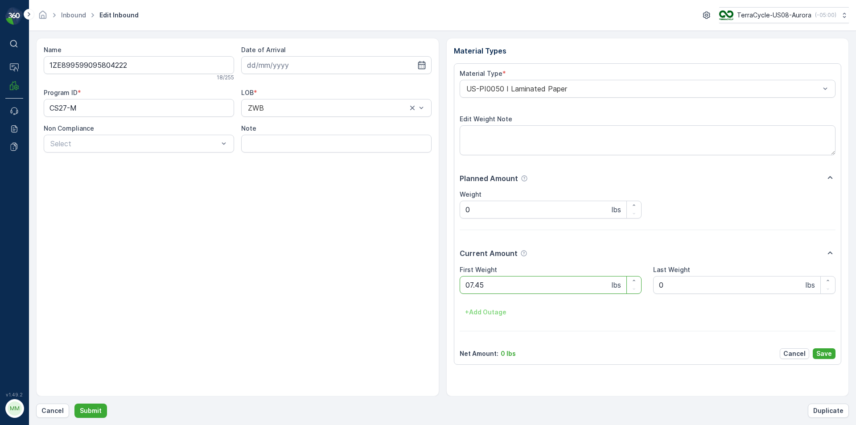
click at [74, 404] on button "Submit" at bounding box center [90, 411] width 33 height 14
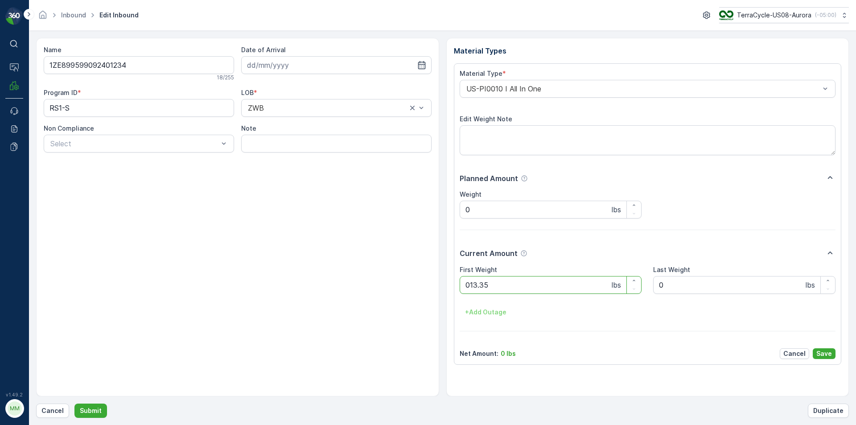
click at [74, 404] on button "Submit" at bounding box center [90, 411] width 33 height 14
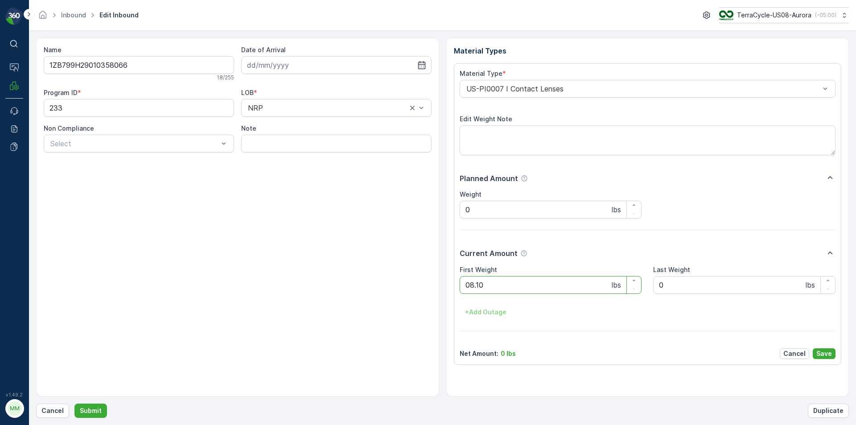
click at [74, 404] on button "Submit" at bounding box center [90, 411] width 33 height 14
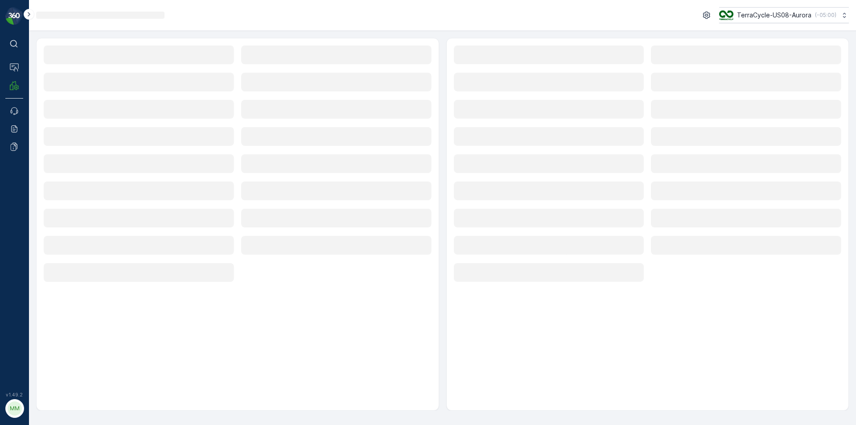
drag, startPoint x: 386, startPoint y: 377, endPoint x: 428, endPoint y: 29, distance: 350.8
click at [428, 29] on div "Loading... TerraCycle-US08-Aurora ( -05:00 )" at bounding box center [442, 15] width 827 height 31
click at [432, 27] on div "Loading... TerraCycle-US08-Aurora ( -05:00 )" at bounding box center [442, 15] width 827 height 31
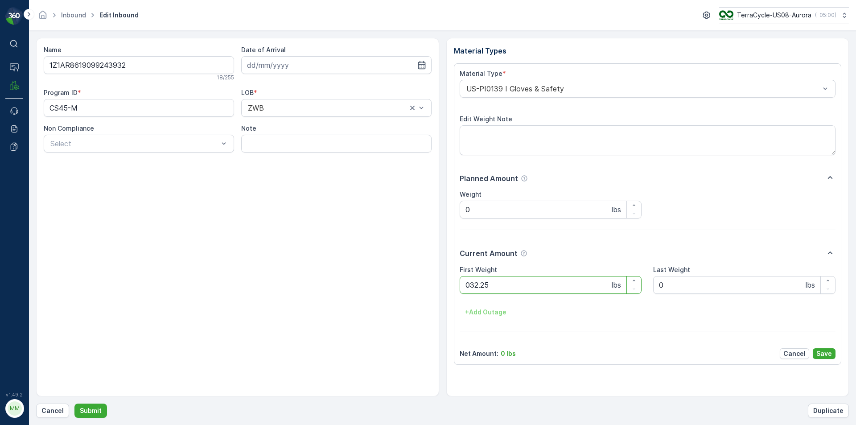
click at [74, 404] on button "Submit" at bounding box center [90, 411] width 33 height 14
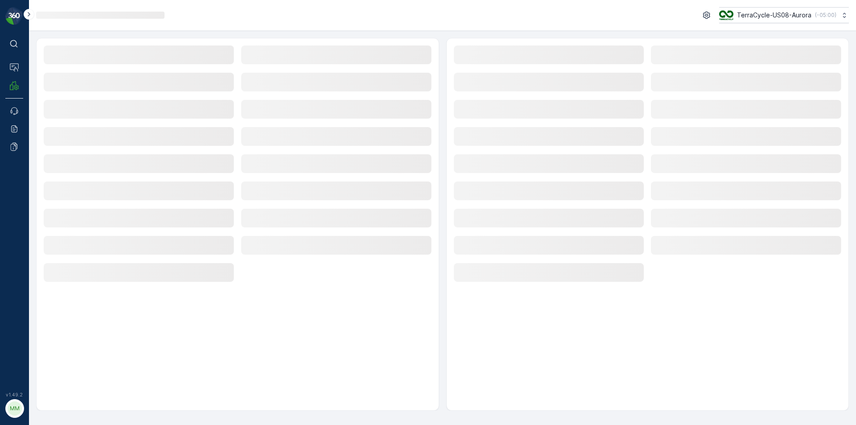
drag, startPoint x: 0, startPoint y: 338, endPoint x: 0, endPoint y: 354, distance: 15.6
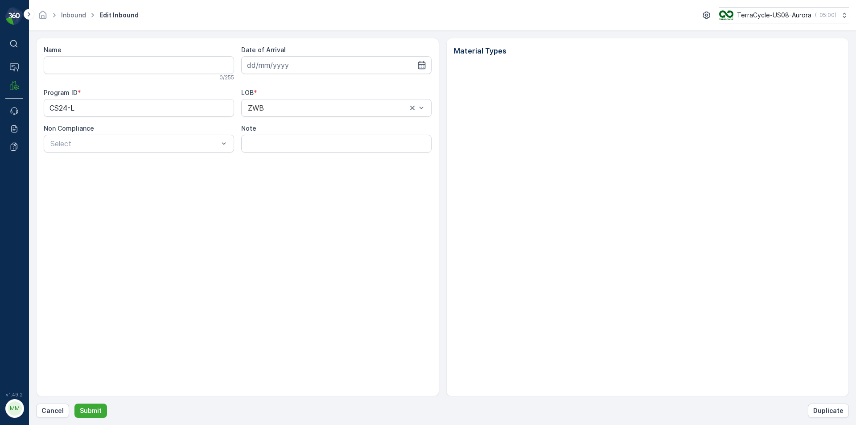
type input "1ZB799H29020851898"
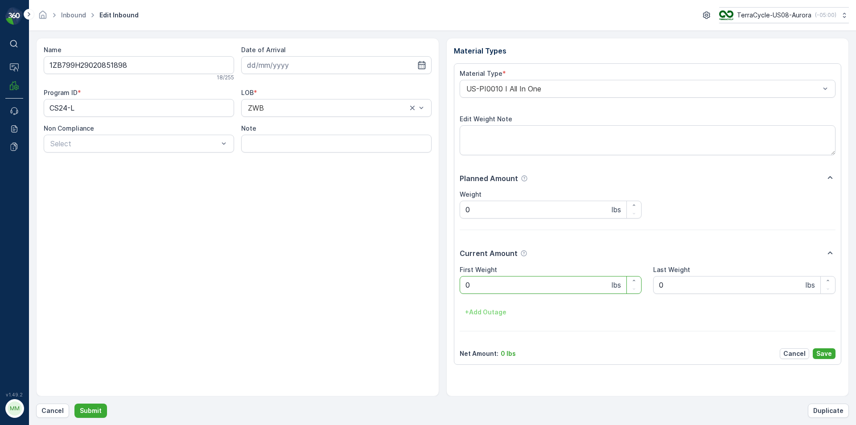
drag, startPoint x: 0, startPoint y: 356, endPoint x: 0, endPoint y: 366, distance: 9.8
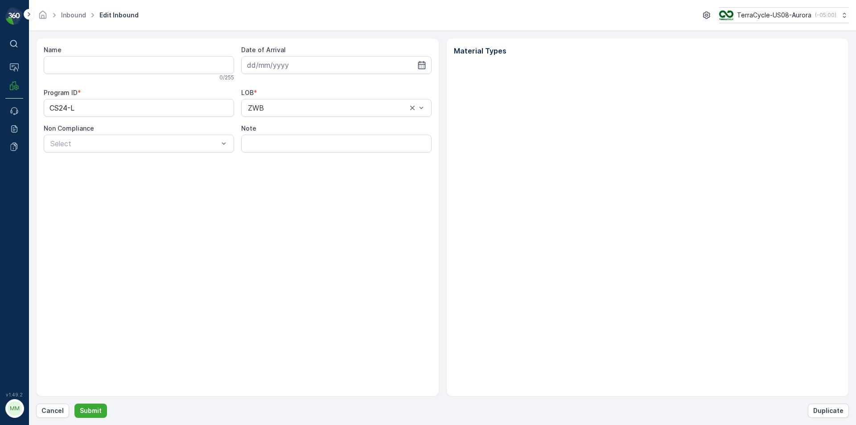
type input "1ZB799H29020851898"
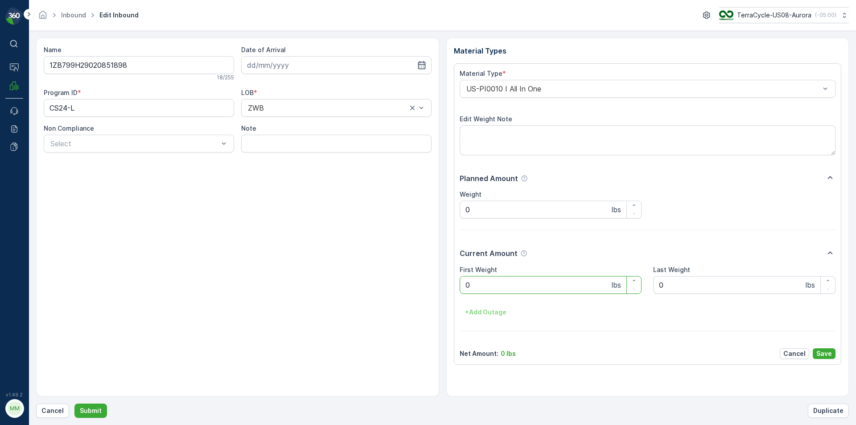
click at [478, 286] on Weight "0" at bounding box center [551, 285] width 182 height 18
click at [74, 404] on button "Submit" at bounding box center [90, 411] width 33 height 14
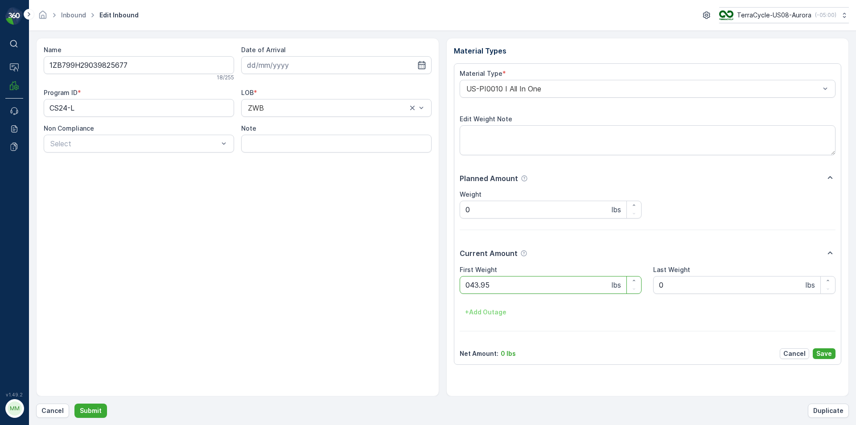
click at [74, 404] on button "Submit" at bounding box center [90, 411] width 33 height 14
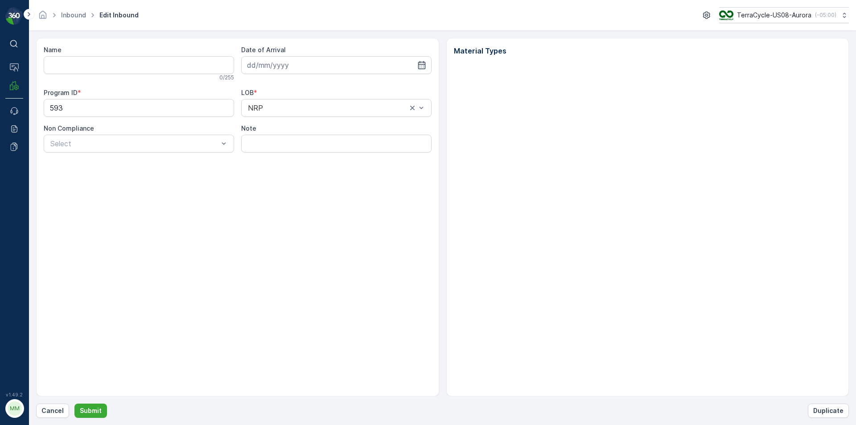
type input "1ZB799H29019149294"
type input "[DATE]"
click at [74, 404] on button "Submit" at bounding box center [90, 411] width 33 height 14
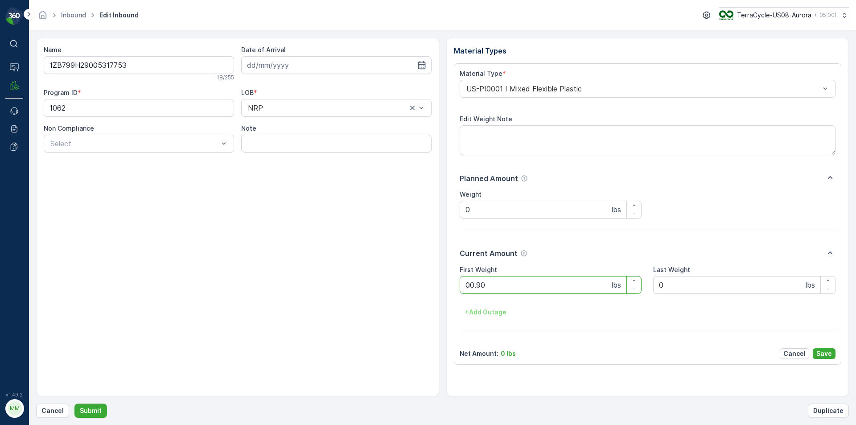
click at [74, 404] on button "Submit" at bounding box center [90, 411] width 33 height 14
click at [383, 409] on div "Cancel Submit Duplicate" at bounding box center [442, 411] width 813 height 14
click at [498, 275] on div "First Weight 0 lbs" at bounding box center [551, 279] width 182 height 29
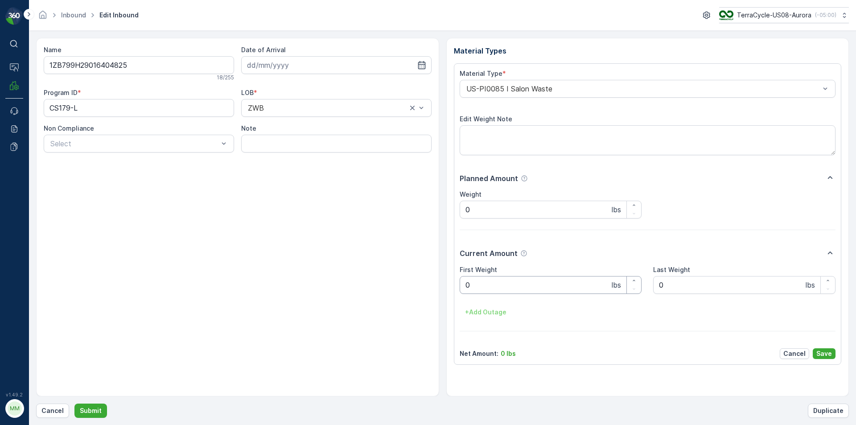
click at [498, 285] on Weight "0" at bounding box center [551, 285] width 182 height 18
click at [74, 404] on button "Submit" at bounding box center [90, 411] width 33 height 14
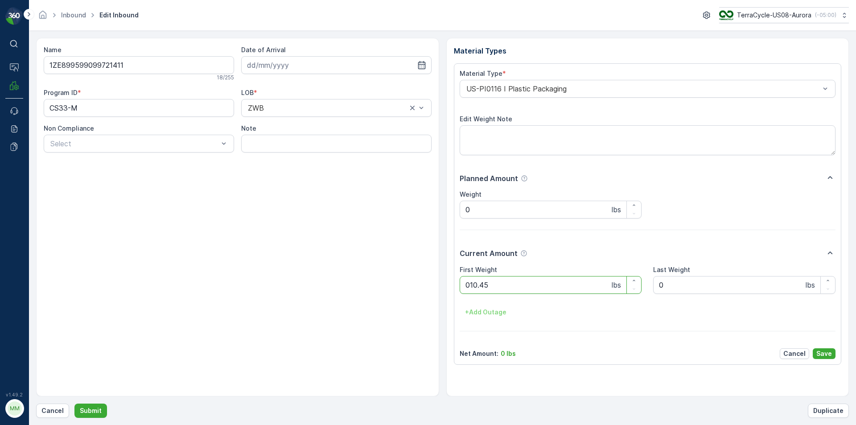
click at [74, 404] on button "Submit" at bounding box center [90, 411] width 33 height 14
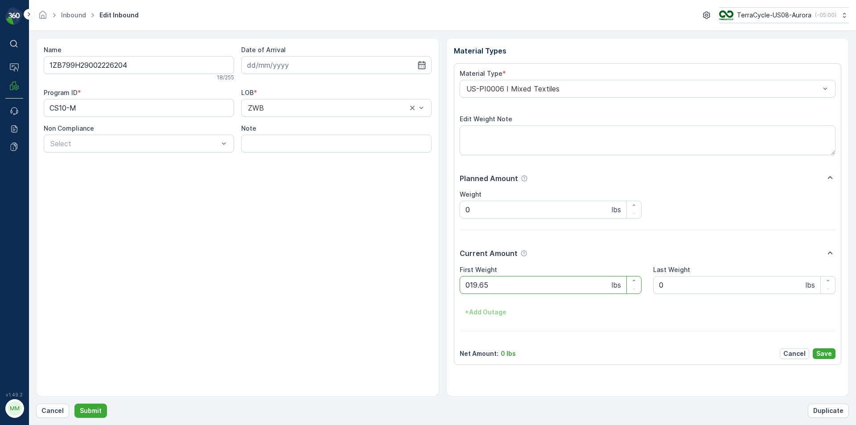
click at [74, 404] on button "Submit" at bounding box center [90, 411] width 33 height 14
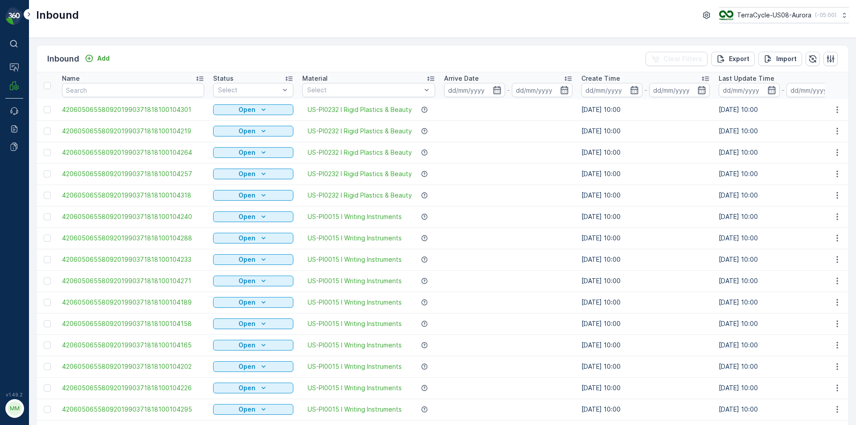
scroll to position [178, 0]
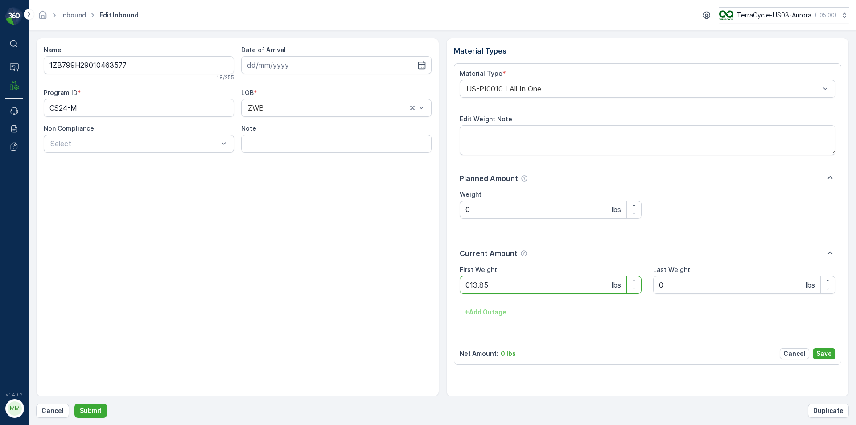
click at [74, 404] on button "Submit" at bounding box center [90, 411] width 33 height 14
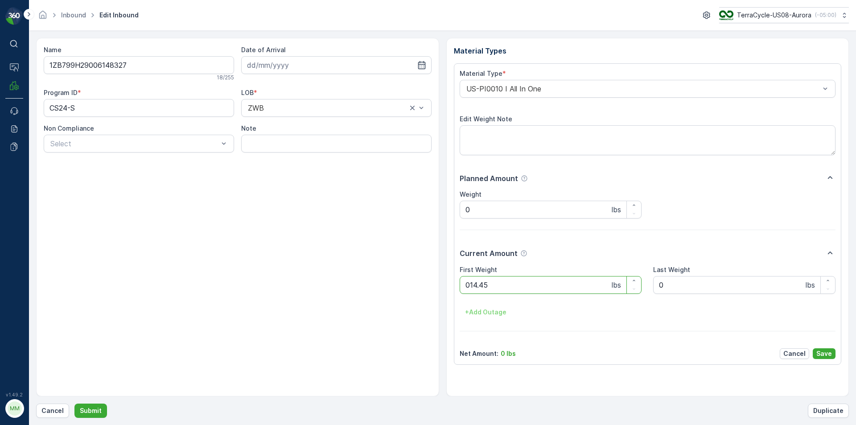
click at [74, 404] on button "Submit" at bounding box center [90, 411] width 33 height 14
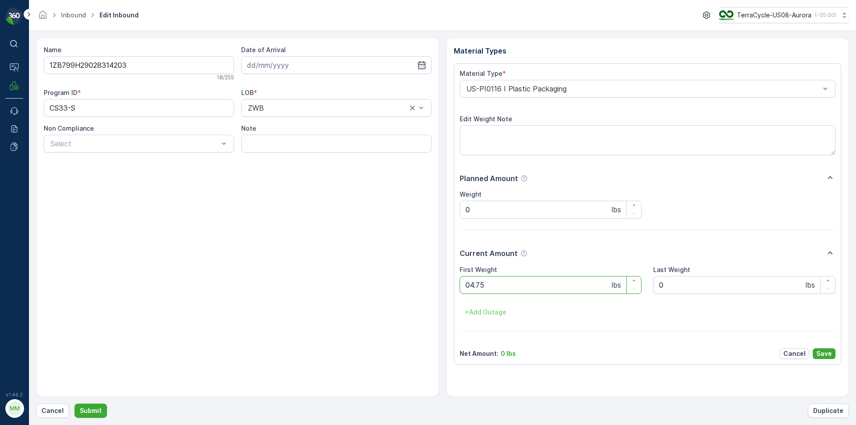
click at [74, 404] on button "Submit" at bounding box center [90, 411] width 33 height 14
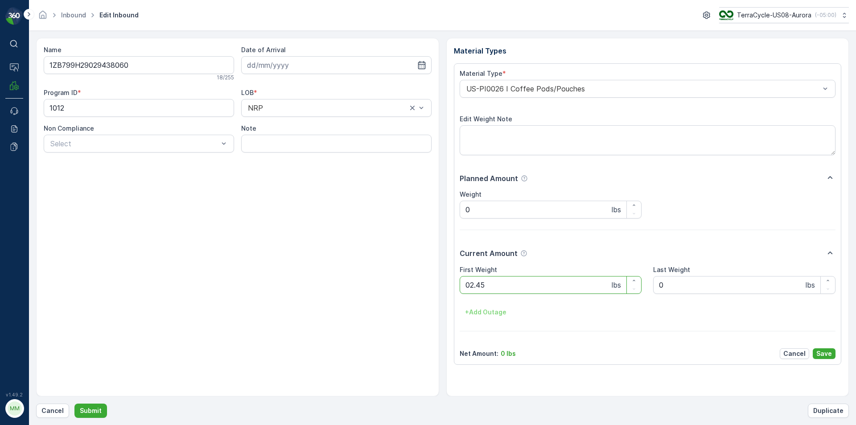
click at [74, 404] on button "Submit" at bounding box center [90, 411] width 33 height 14
click at [476, 283] on Weight "0" at bounding box center [551, 285] width 182 height 18
click at [74, 404] on button "Submit" at bounding box center [90, 411] width 33 height 14
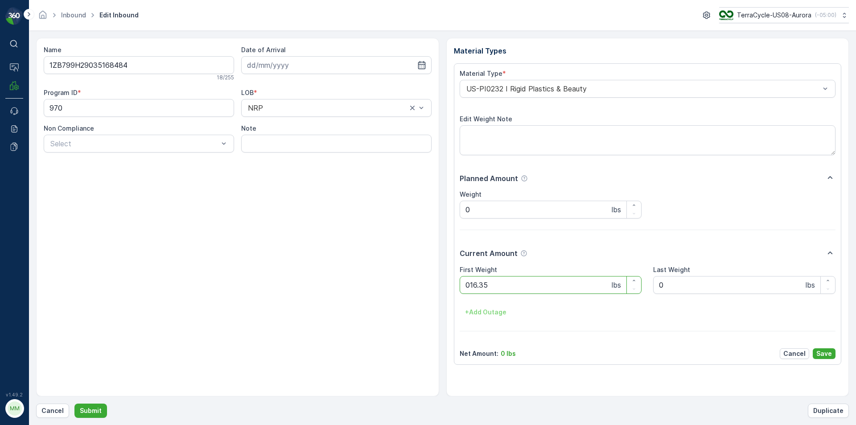
click at [74, 404] on button "Submit" at bounding box center [90, 411] width 33 height 14
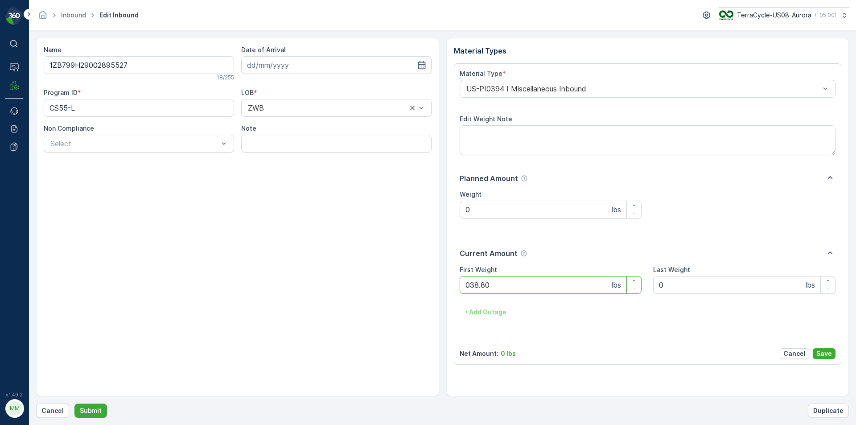
click at [74, 404] on button "Submit" at bounding box center [90, 411] width 33 height 14
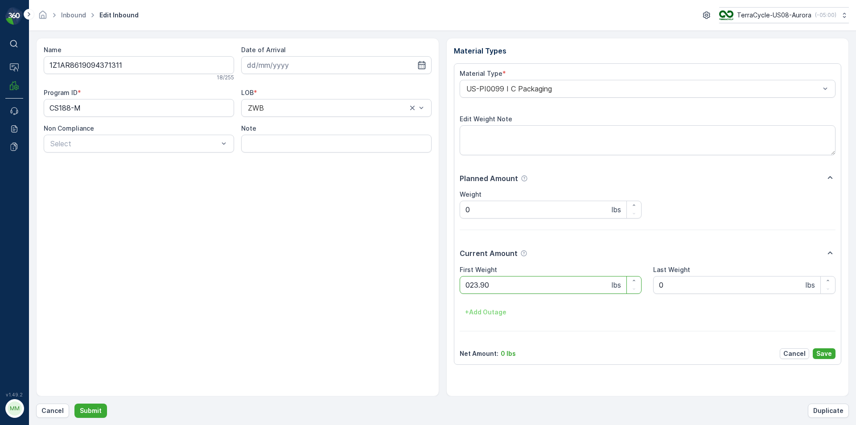
click at [74, 404] on button "Submit" at bounding box center [90, 411] width 33 height 14
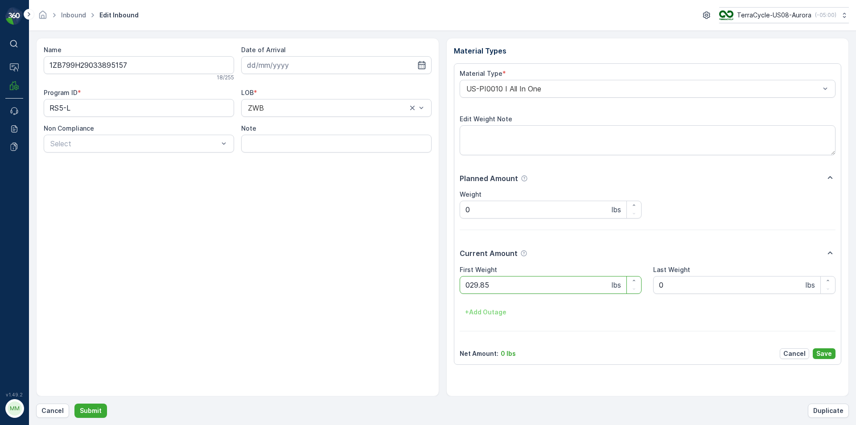
click at [74, 404] on button "Submit" at bounding box center [90, 411] width 33 height 14
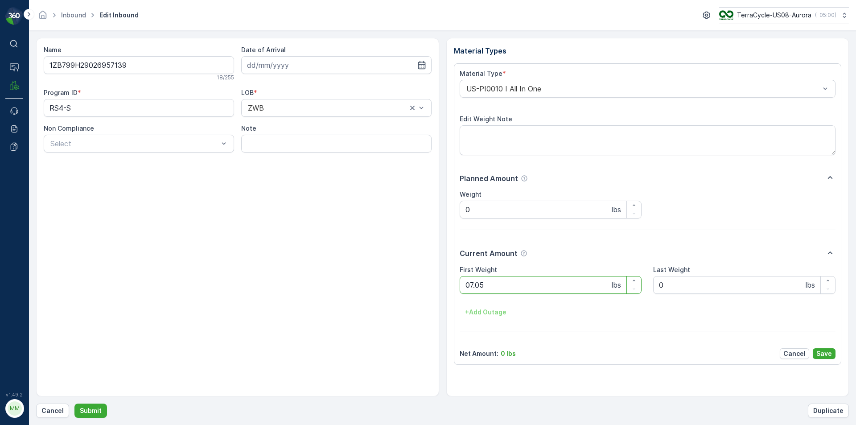
click at [74, 404] on button "Submit" at bounding box center [90, 411] width 33 height 14
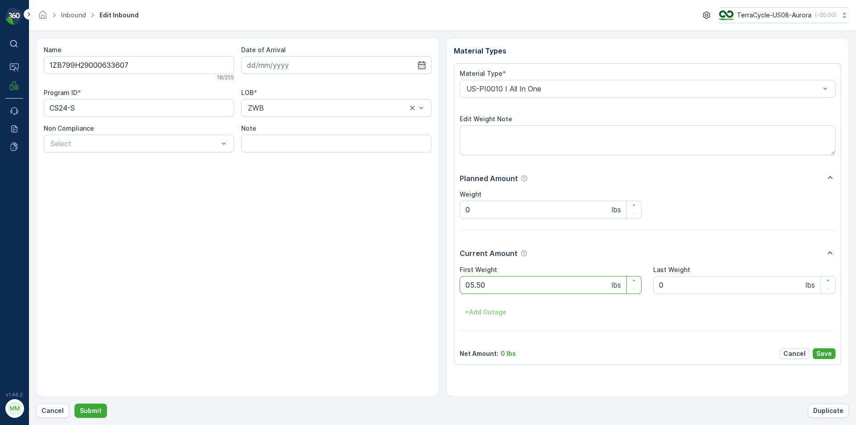
click at [74, 404] on button "Submit" at bounding box center [90, 411] width 33 height 14
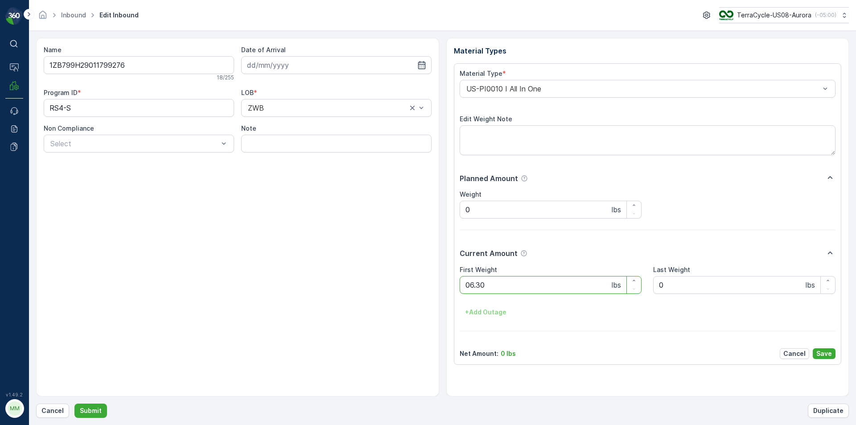
click at [74, 404] on button "Submit" at bounding box center [90, 411] width 33 height 14
